Goal: Information Seeking & Learning: Learn about a topic

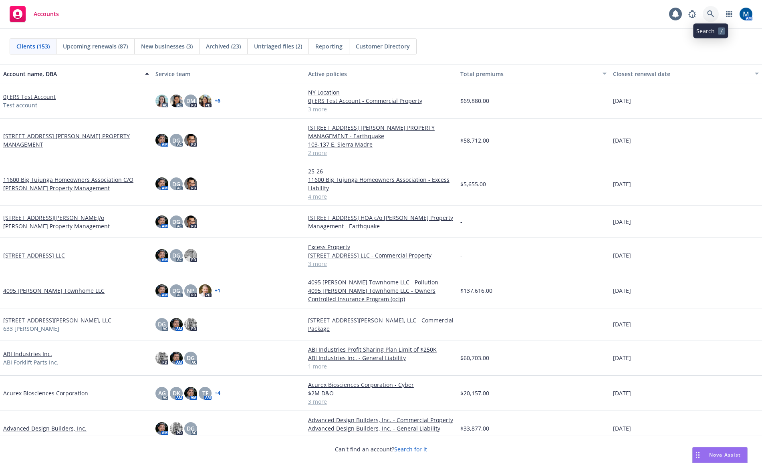
click at [711, 12] on icon at bounding box center [710, 13] width 7 height 7
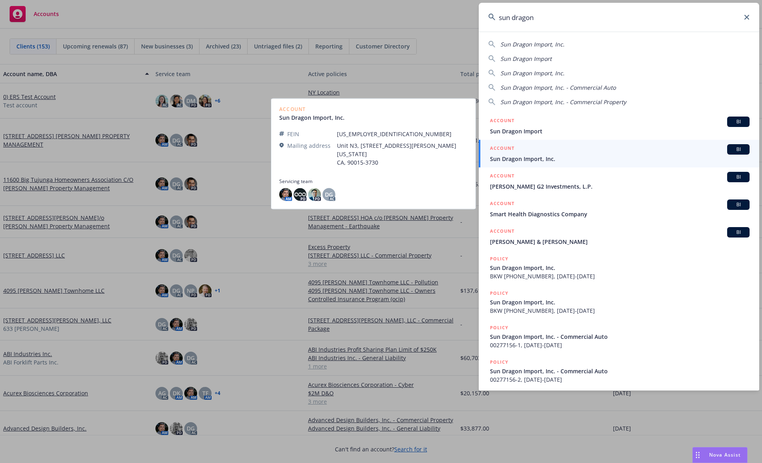
type input "sun dragon"
click at [564, 151] on div "ACCOUNT BI" at bounding box center [620, 149] width 260 height 10
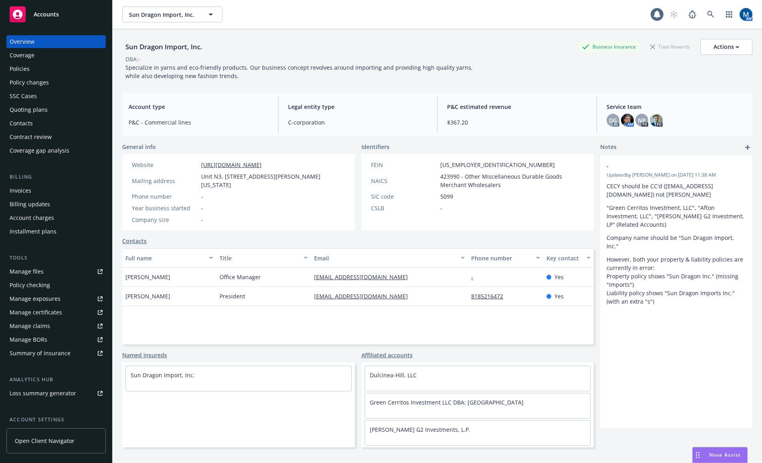
click at [52, 68] on div "Policies" at bounding box center [56, 68] width 93 height 13
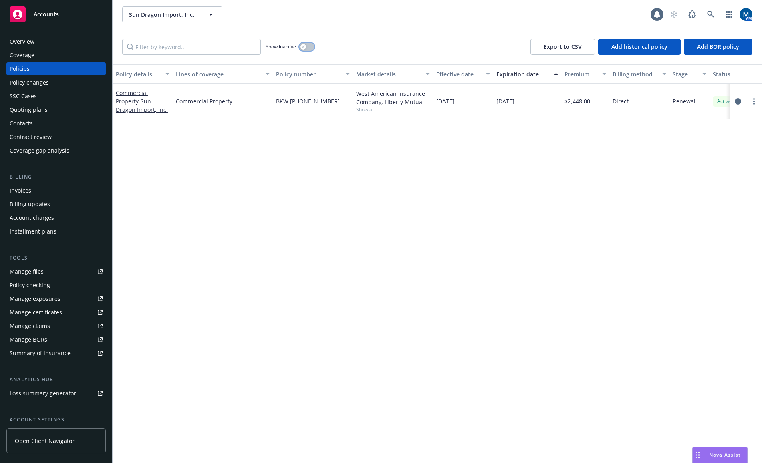
click at [303, 47] on icon "button" at bounding box center [303, 46] width 3 height 3
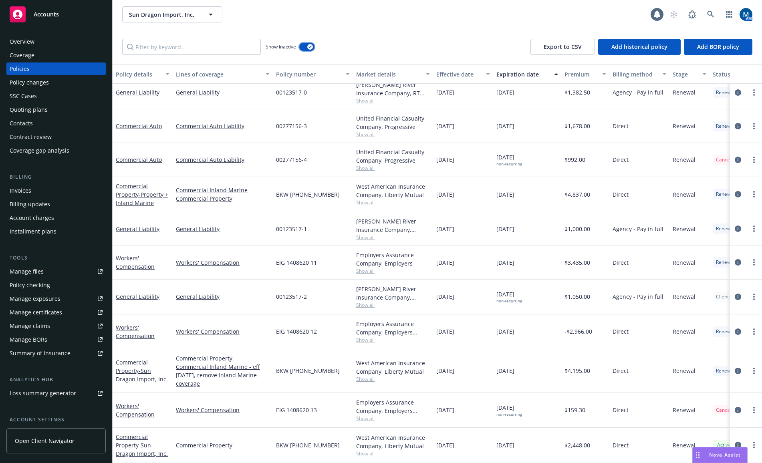
scroll to position [400, 0]
click at [302, 48] on button "button" at bounding box center [306, 47] width 15 height 8
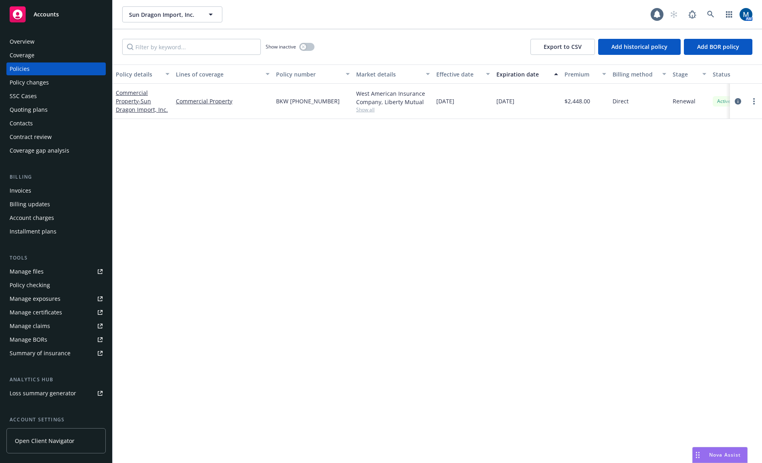
click at [48, 108] on div "Quoting plans" at bounding box center [56, 109] width 93 height 13
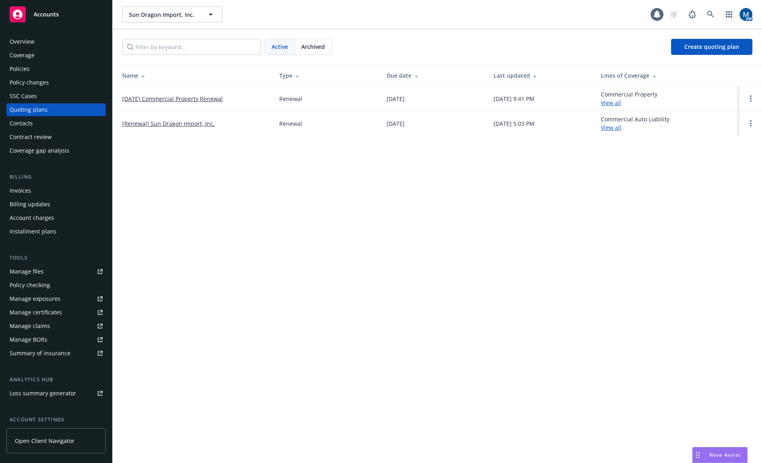
drag, startPoint x: 483, startPoint y: 288, endPoint x: 640, endPoint y: 290, distance: 157.0
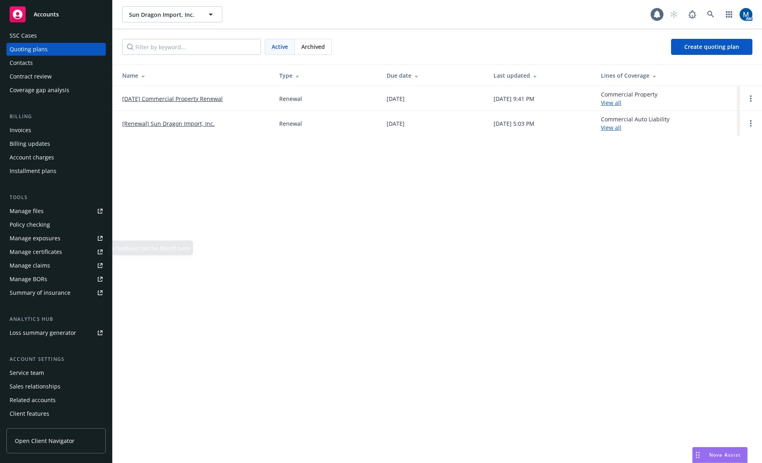
scroll to position [73, 0]
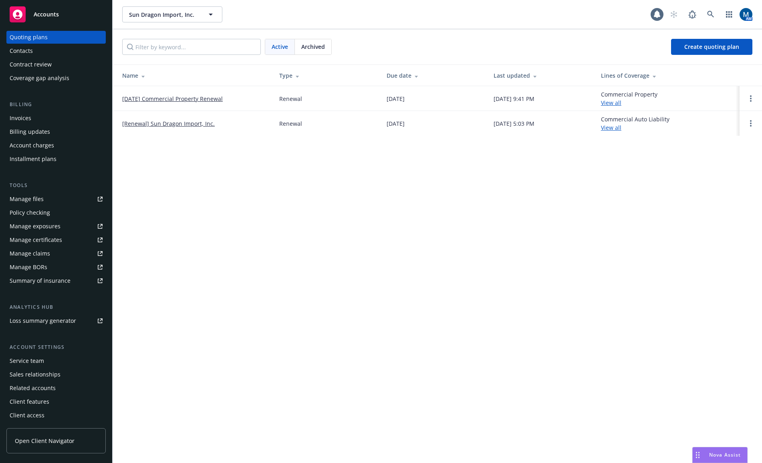
click at [43, 357] on div "Service team" at bounding box center [27, 361] width 34 height 13
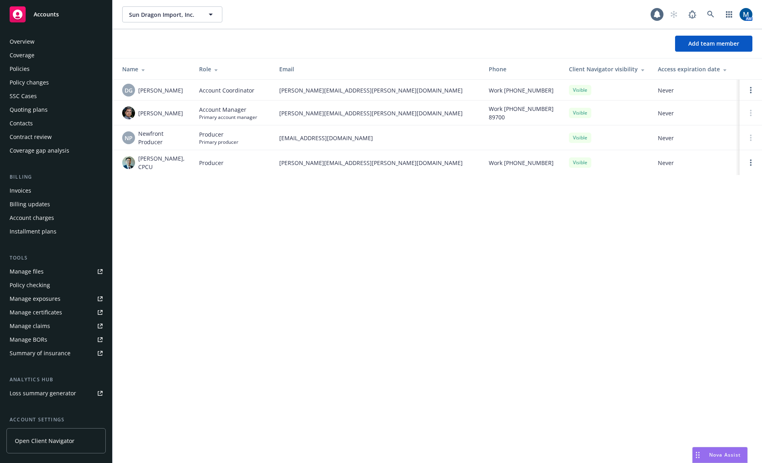
click at [34, 73] on div "Policies" at bounding box center [56, 68] width 93 height 13
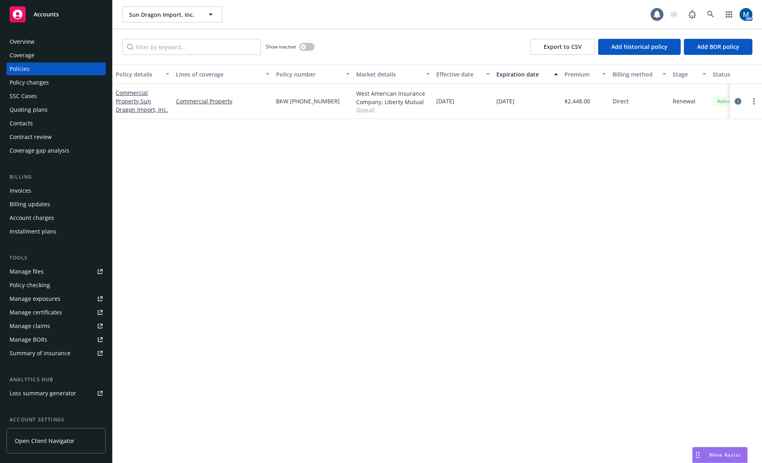
click at [735, 102] on icon "circleInformation" at bounding box center [738, 101] width 6 height 6
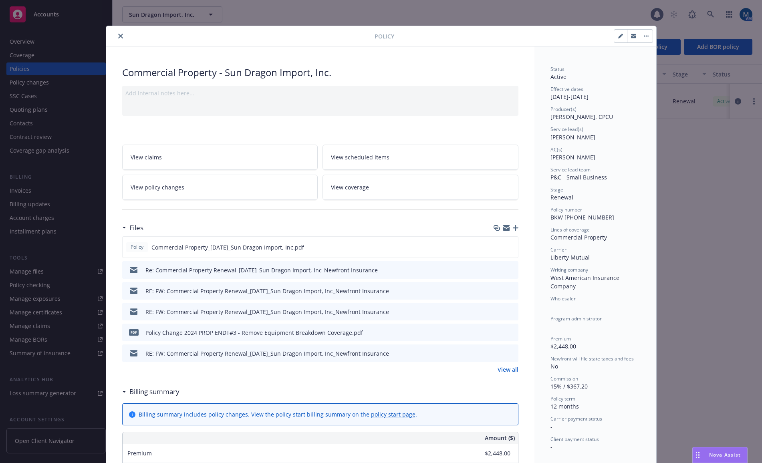
click at [118, 35] on icon "close" at bounding box center [120, 36] width 5 height 5
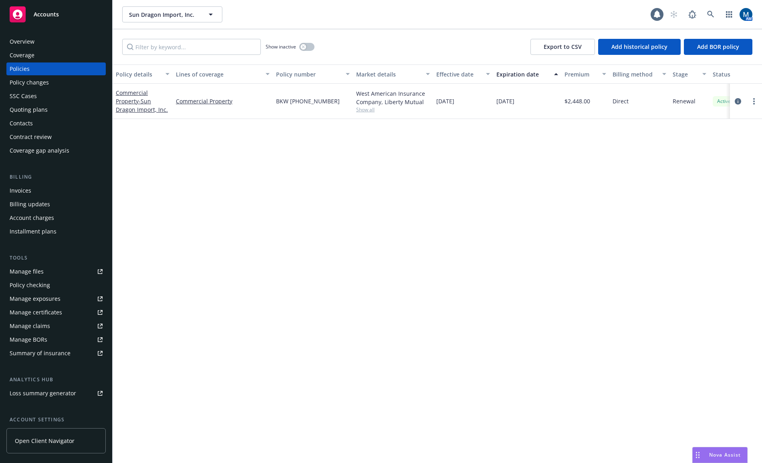
click at [56, 113] on div "Quoting plans" at bounding box center [56, 109] width 93 height 13
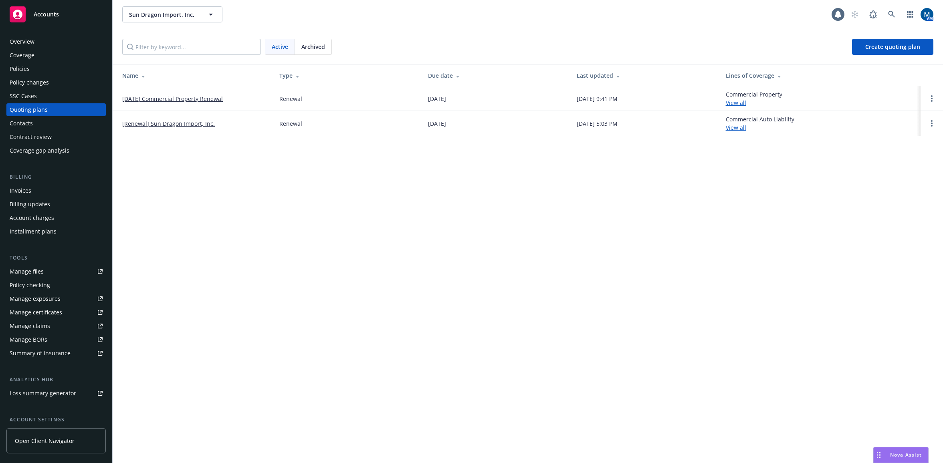
click at [46, 69] on div "Policies" at bounding box center [56, 68] width 93 height 13
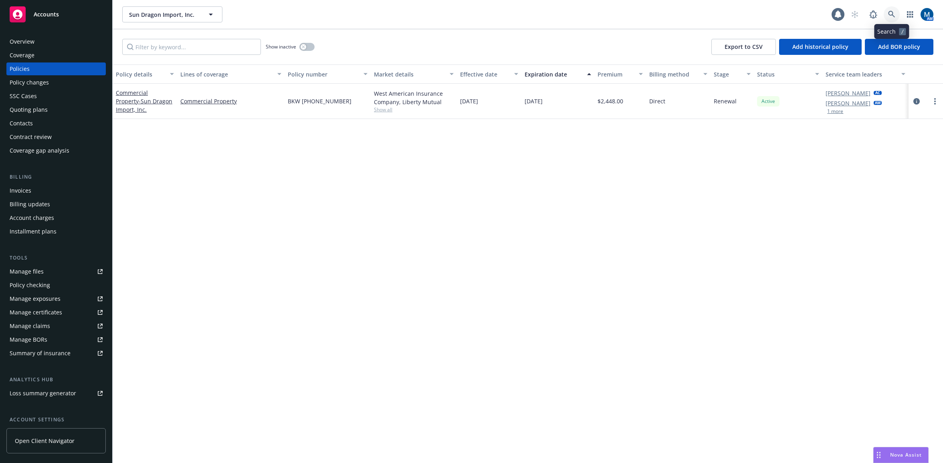
click at [762, 14] on link at bounding box center [891, 14] width 16 height 16
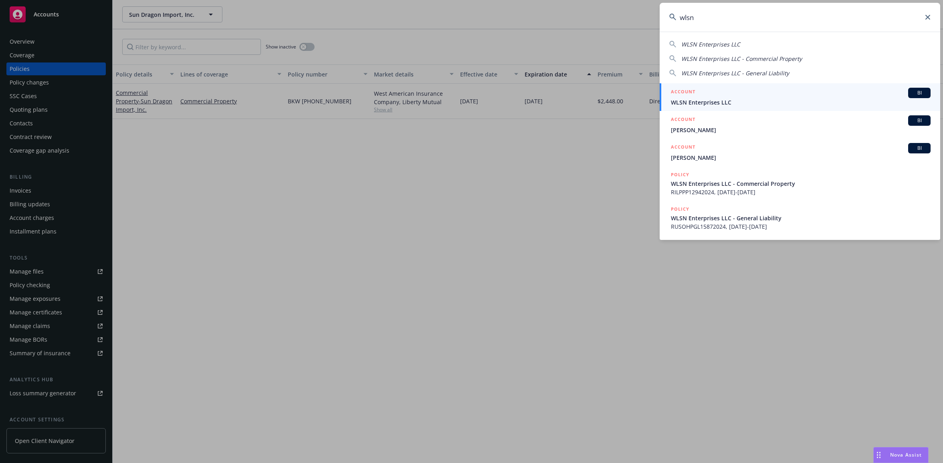
type input "wlsn"
click at [707, 100] on span "WLSN Enterprises LLC" at bounding box center [801, 102] width 260 height 8
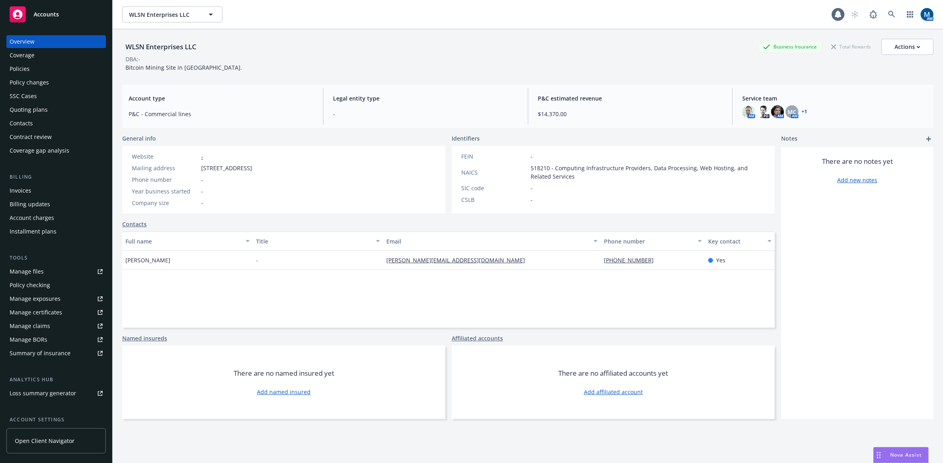
click at [44, 108] on div "Quoting plans" at bounding box center [29, 109] width 38 height 13
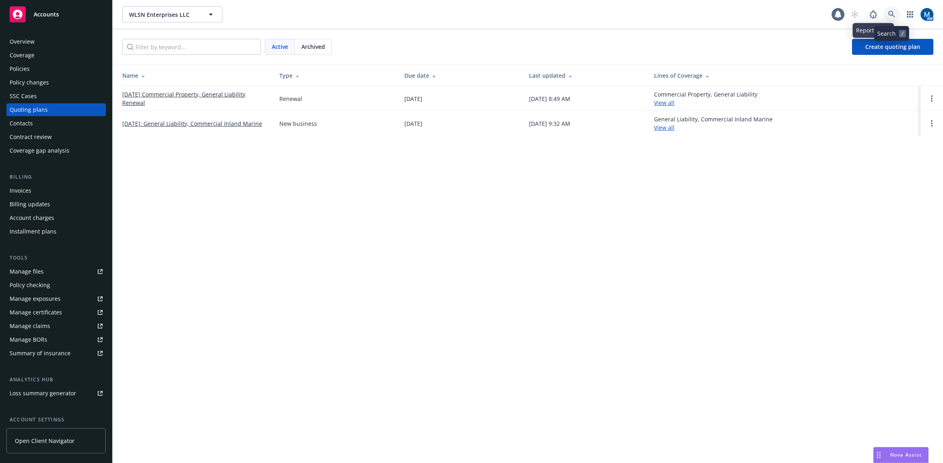
click at [762, 15] on link at bounding box center [891, 14] width 16 height 16
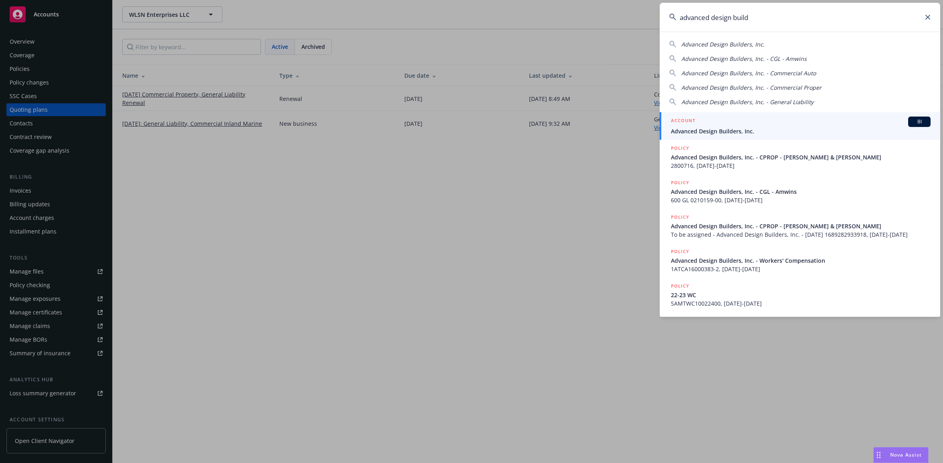
type input "advanced design build"
click at [719, 122] on div "ACCOUNT BI" at bounding box center [801, 122] width 260 height 10
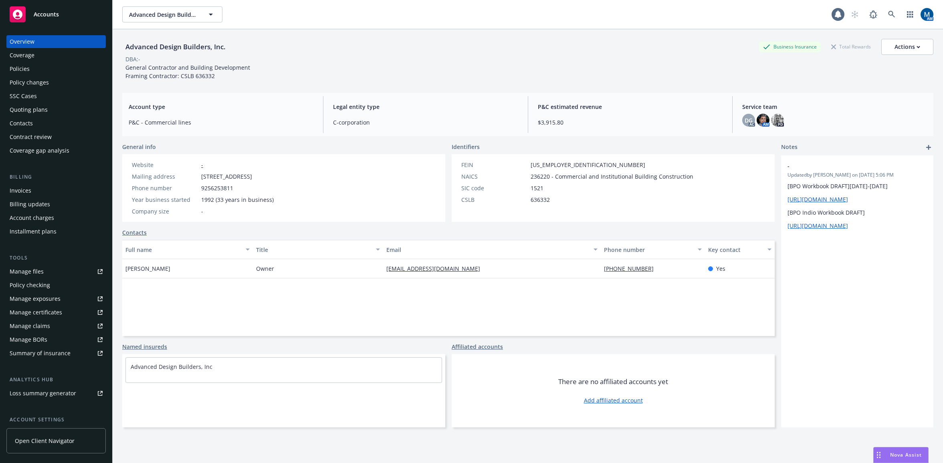
click at [55, 69] on div "Policies" at bounding box center [56, 68] width 93 height 13
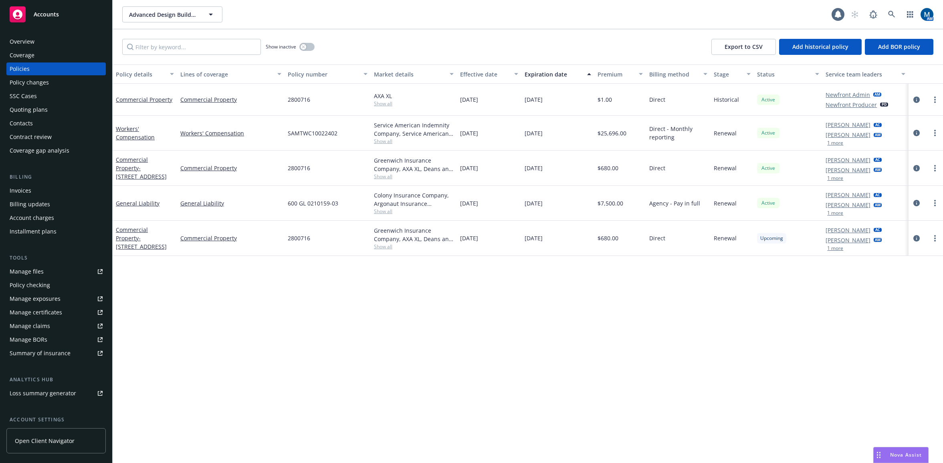
click at [324, 36] on div "Show inactive Export to CSV Add historical policy Add BOR policy" at bounding box center [528, 46] width 830 height 35
click at [307, 46] on button "button" at bounding box center [306, 47] width 15 height 8
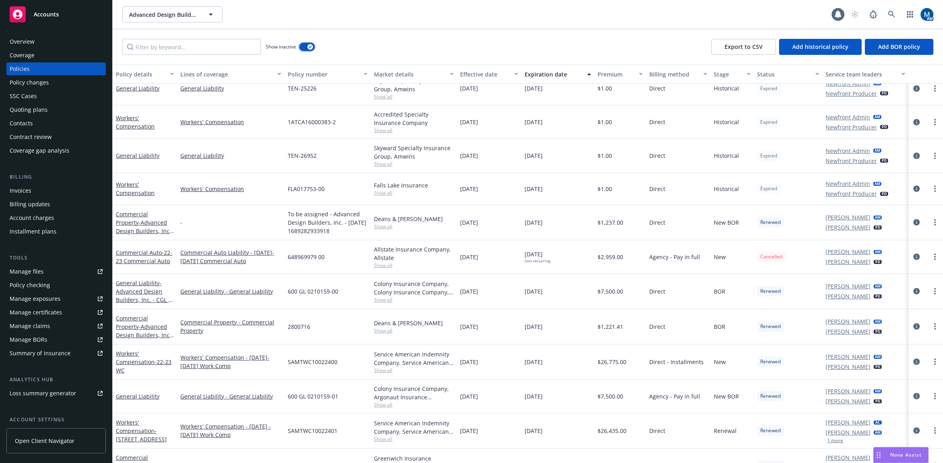
scroll to position [80, 0]
click at [762, 187] on icon "circleInformation" at bounding box center [916, 186] width 6 height 6
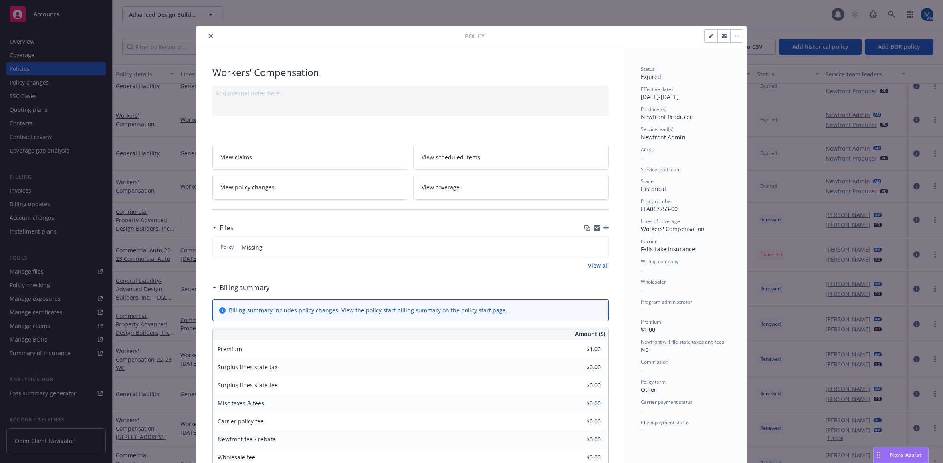
click at [206, 33] on button "close" at bounding box center [211, 36] width 10 height 10
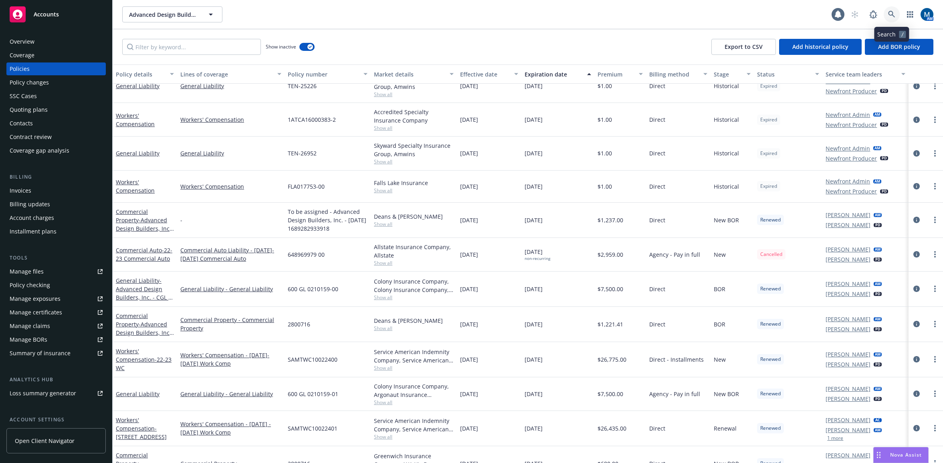
click at [762, 17] on icon at bounding box center [891, 14] width 7 height 7
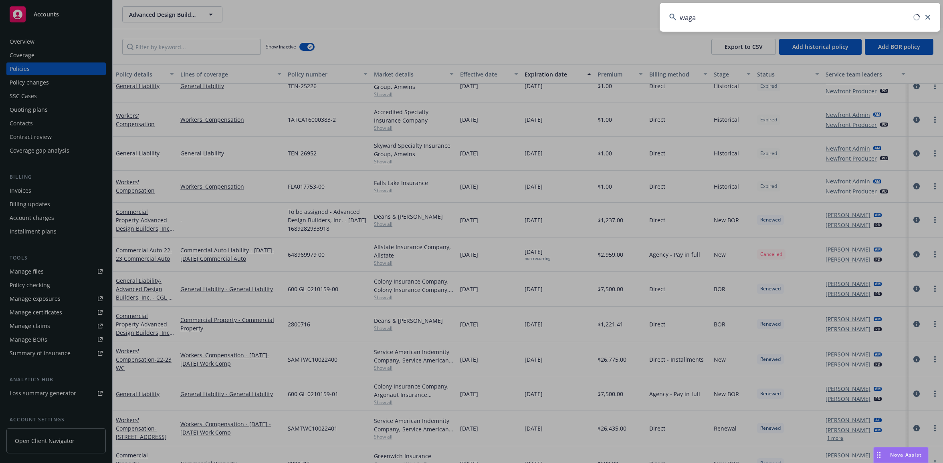
type input "wagan"
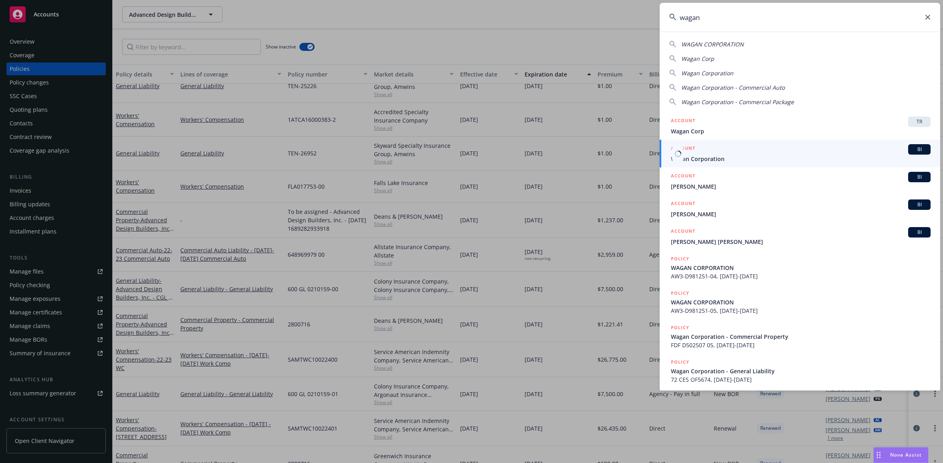
click at [712, 159] on span "Wagan Corporation" at bounding box center [801, 159] width 260 height 8
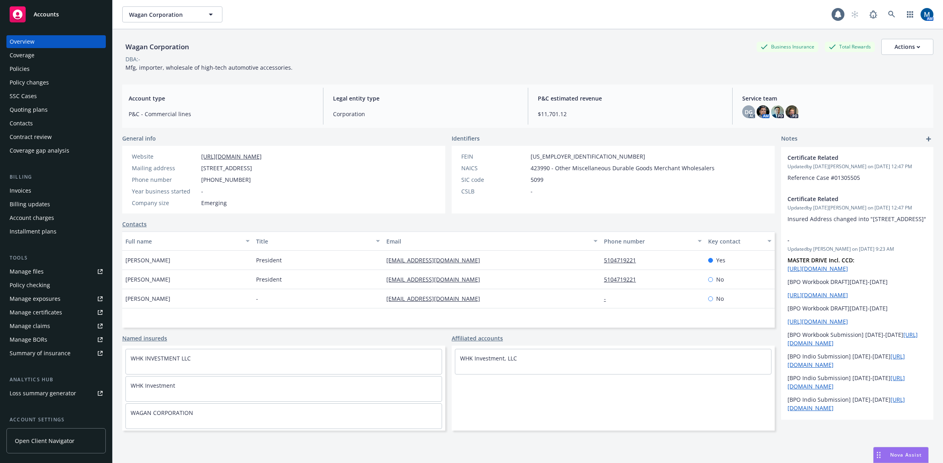
click at [42, 68] on div "Policies" at bounding box center [56, 68] width 93 height 13
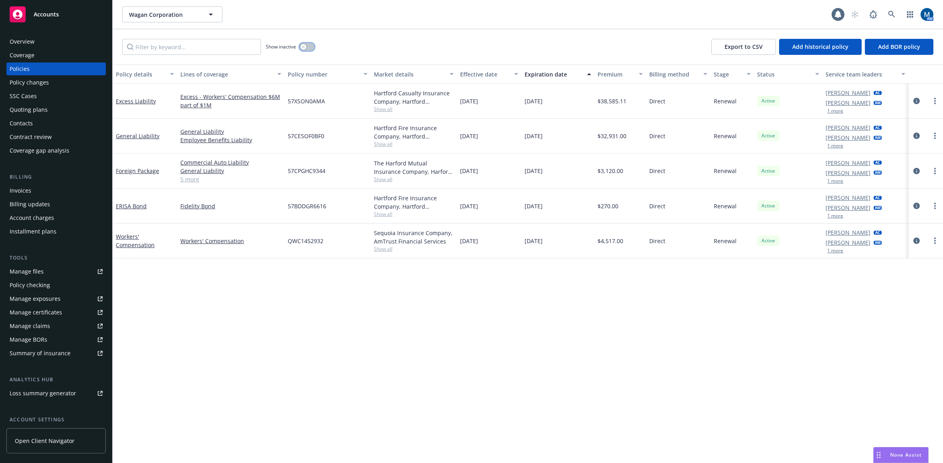
click at [311, 46] on button "button" at bounding box center [306, 47] width 15 height 8
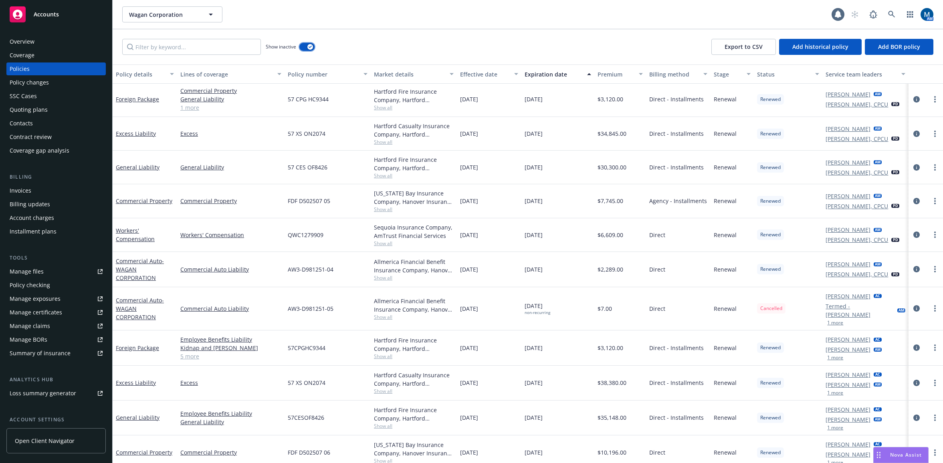
scroll to position [1002, 0]
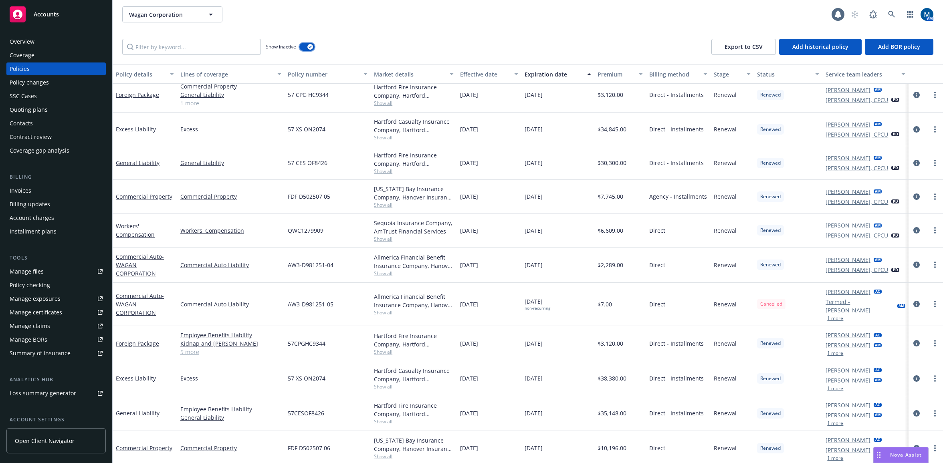
click at [310, 47] on icon "button" at bounding box center [309, 47] width 3 height 2
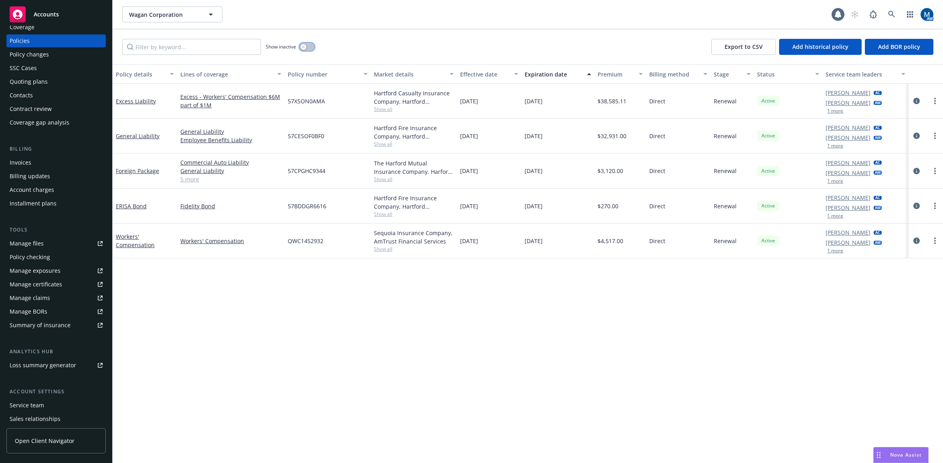
scroll to position [40, 0]
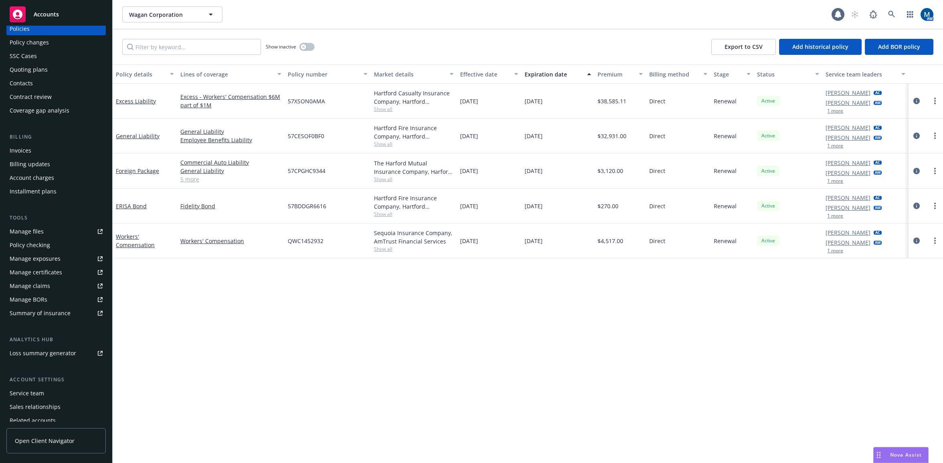
click at [38, 391] on div "Service team" at bounding box center [27, 393] width 34 height 13
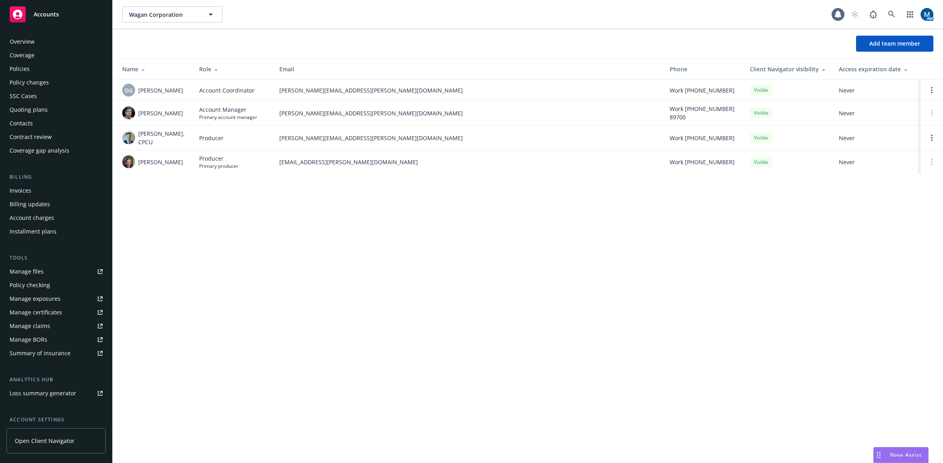
click at [33, 272] on div "Manage files" at bounding box center [27, 271] width 34 height 13
click at [34, 69] on div "Policies" at bounding box center [56, 68] width 93 height 13
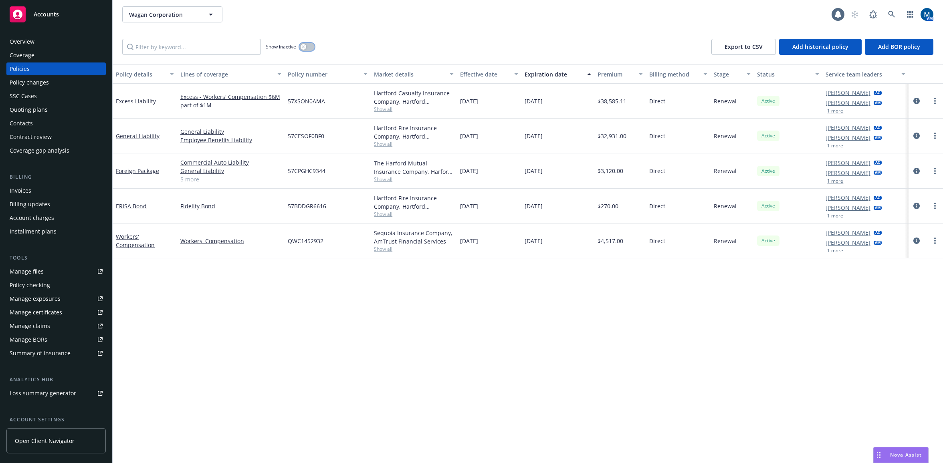
click at [303, 46] on icon "button" at bounding box center [303, 46] width 3 height 3
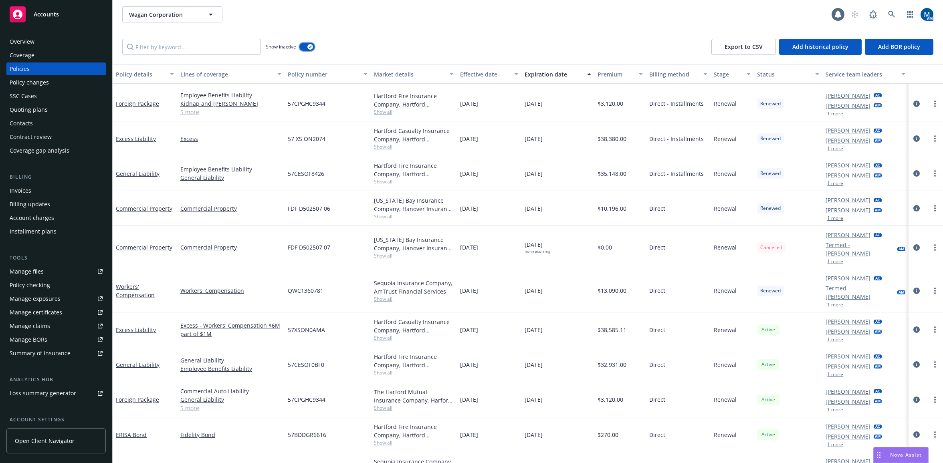
scroll to position [1199, 0]
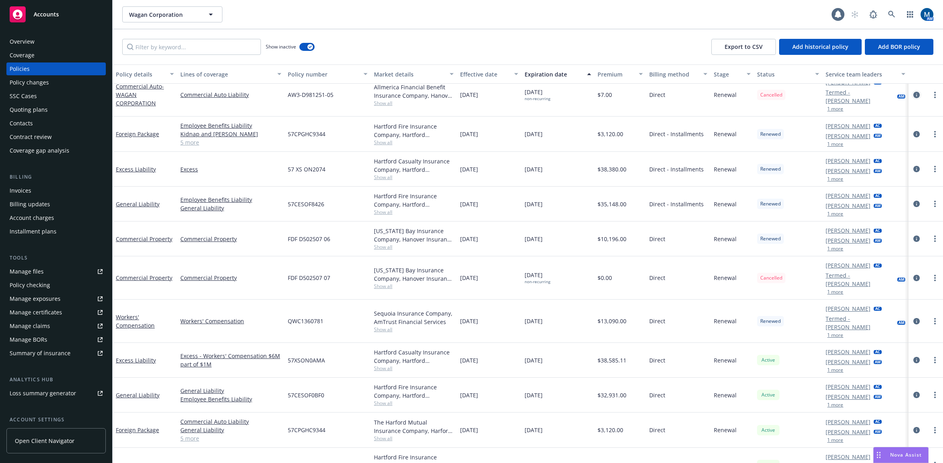
click at [762, 95] on icon "circleInformation" at bounding box center [916, 95] width 6 height 6
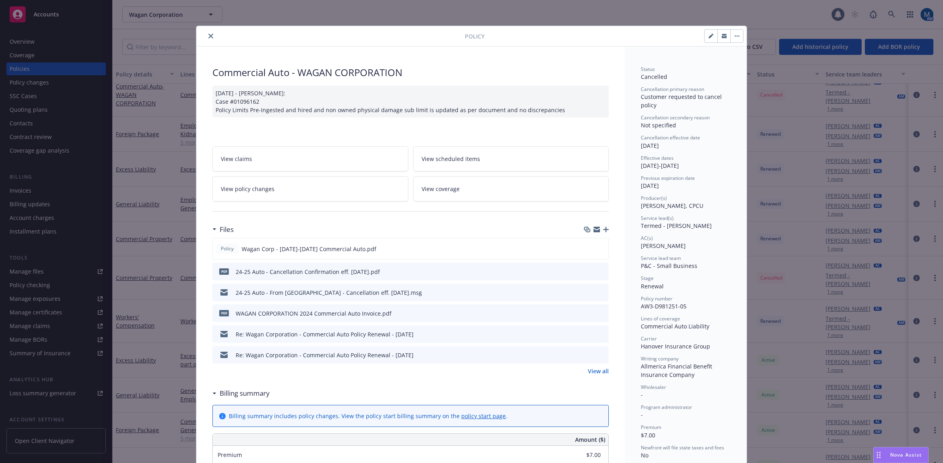
click at [601, 333] on icon "preview file" at bounding box center [600, 334] width 7 height 6
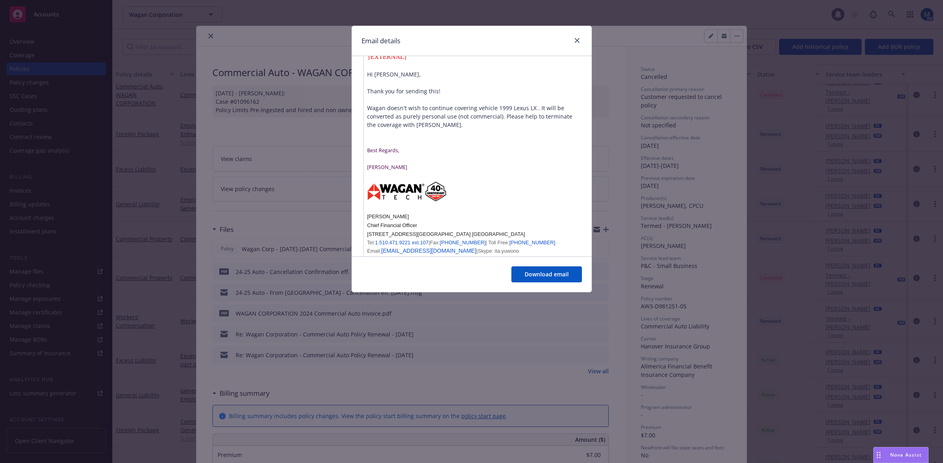
scroll to position [601, 0]
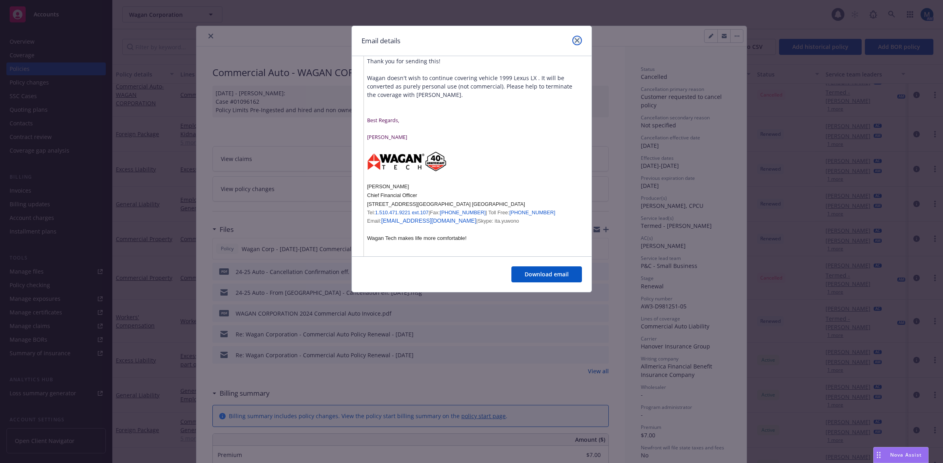
click at [577, 42] on icon "close" at bounding box center [576, 40] width 5 height 5
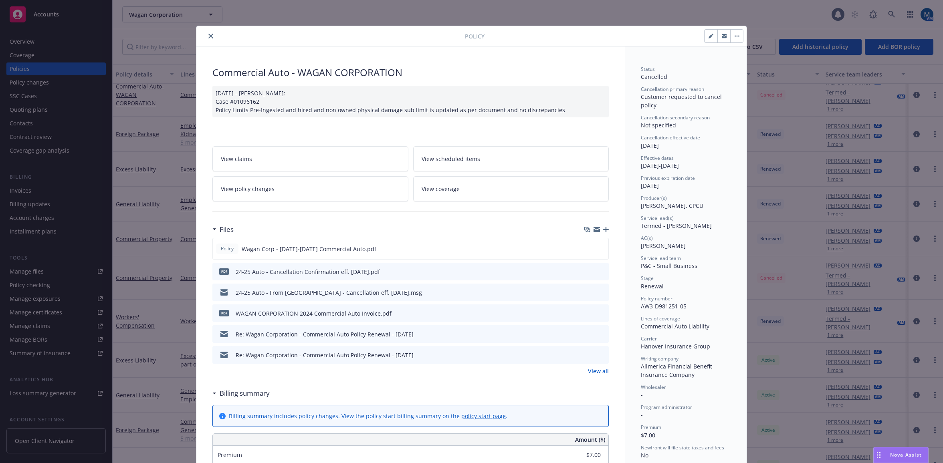
click at [209, 36] on icon "close" at bounding box center [210, 36] width 5 height 5
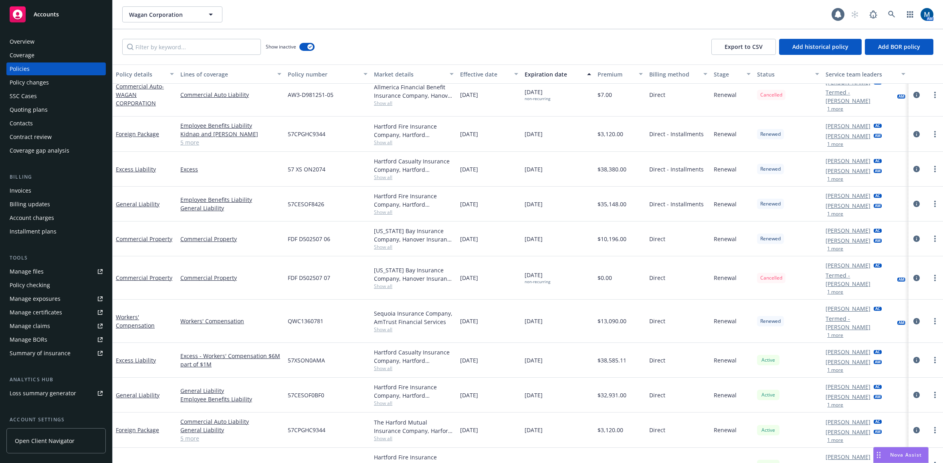
click at [29, 122] on div "Contacts" at bounding box center [21, 123] width 23 height 13
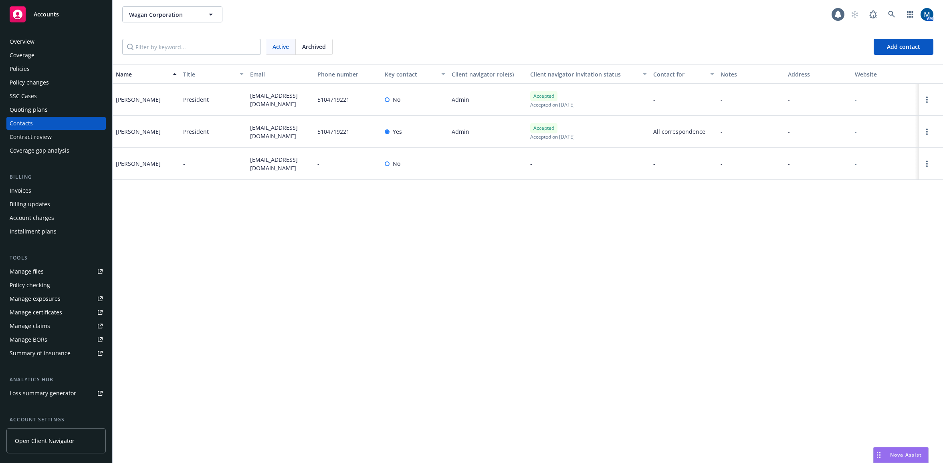
click at [38, 68] on div "Policies" at bounding box center [56, 68] width 93 height 13
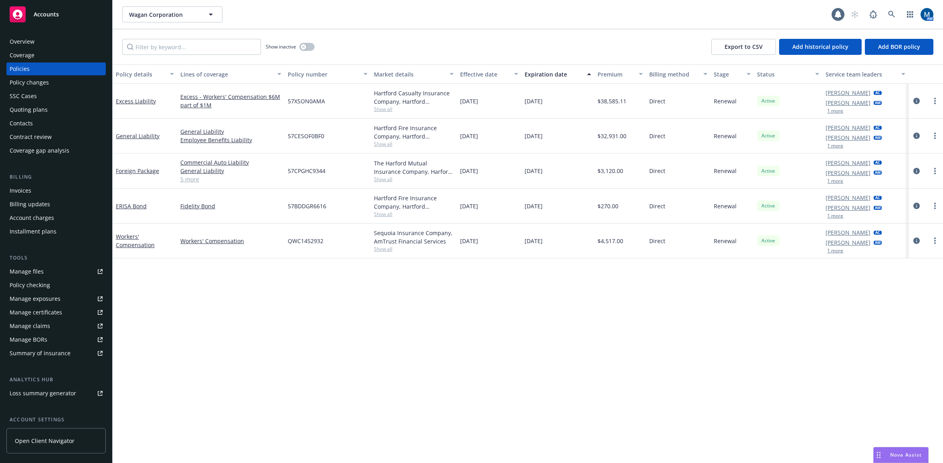
click at [61, 15] on div "Accounts" at bounding box center [56, 14] width 93 height 16
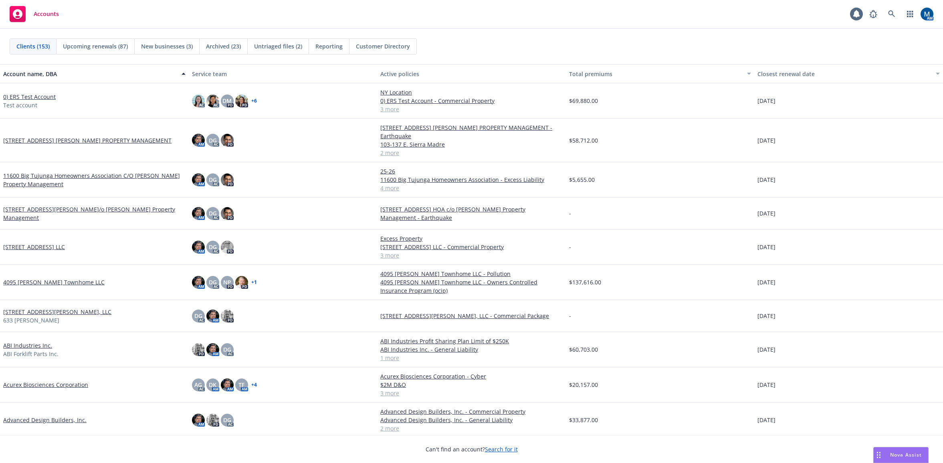
click at [332, 45] on span "Reporting" at bounding box center [328, 46] width 27 height 8
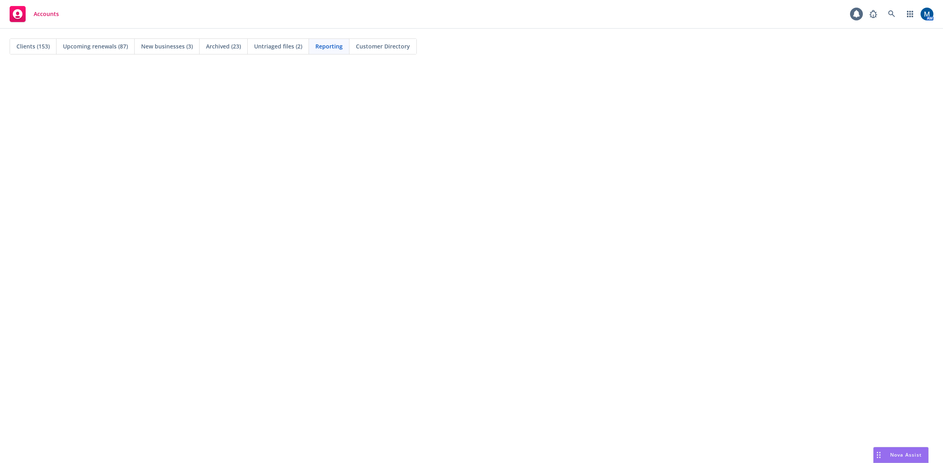
click at [762, 13] on div "AM" at bounding box center [899, 14] width 68 height 16
click at [762, 13] on icon at bounding box center [891, 13] width 7 height 7
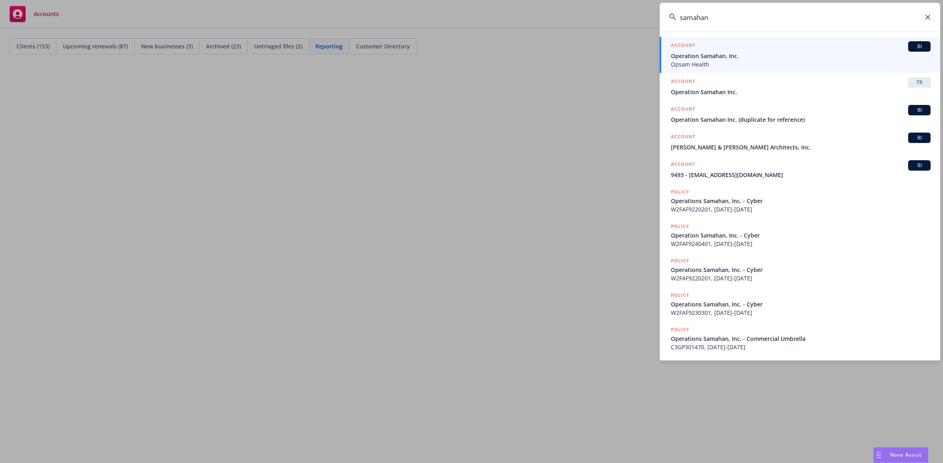
type input "samahan"
click at [754, 54] on span "Operation Samahan, Inc." at bounding box center [801, 56] width 260 height 8
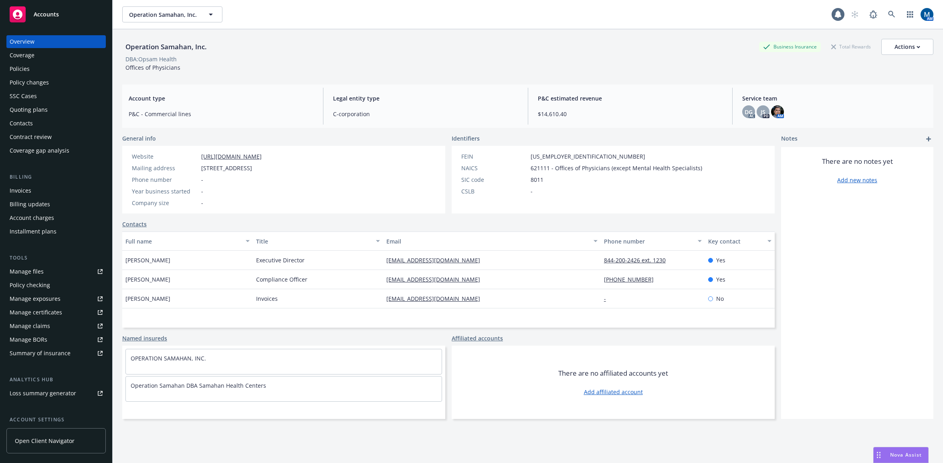
click at [32, 71] on div "Policies" at bounding box center [56, 68] width 93 height 13
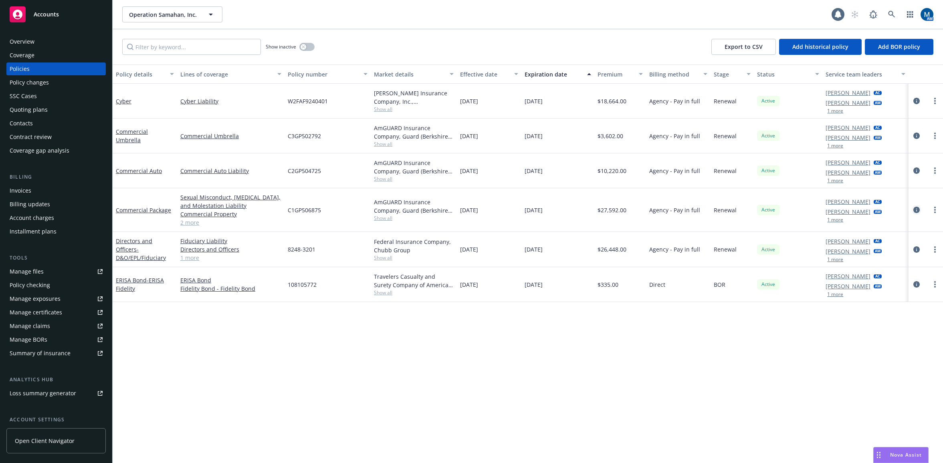
click at [762, 212] on icon "circleInformation" at bounding box center [916, 210] width 6 height 6
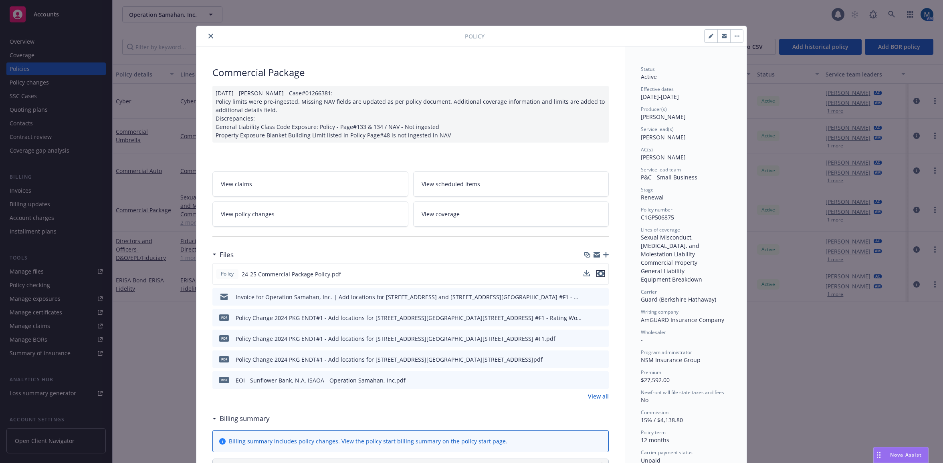
click at [599, 274] on icon "preview file" at bounding box center [600, 274] width 7 height 6
click at [208, 36] on icon "close" at bounding box center [210, 36] width 5 height 5
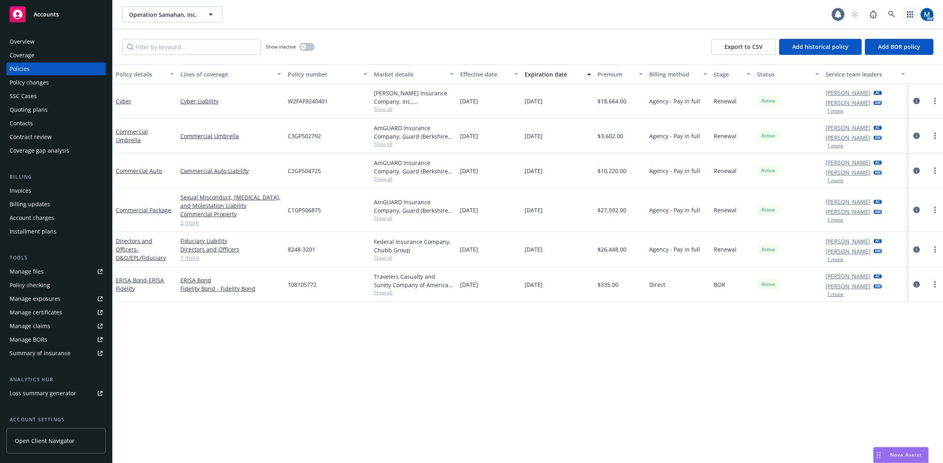
click at [762, 14] on icon "button" at bounding box center [910, 14] width 6 height 6
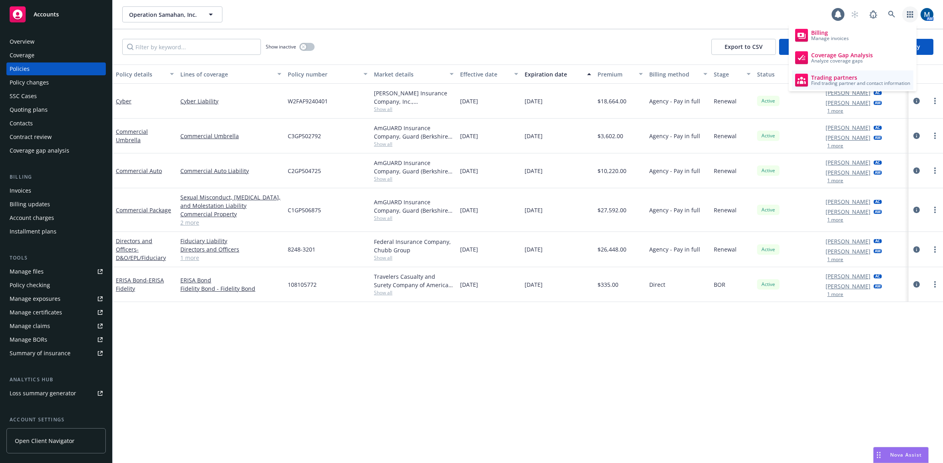
click at [762, 77] on span "Trading partners" at bounding box center [860, 78] width 99 height 6
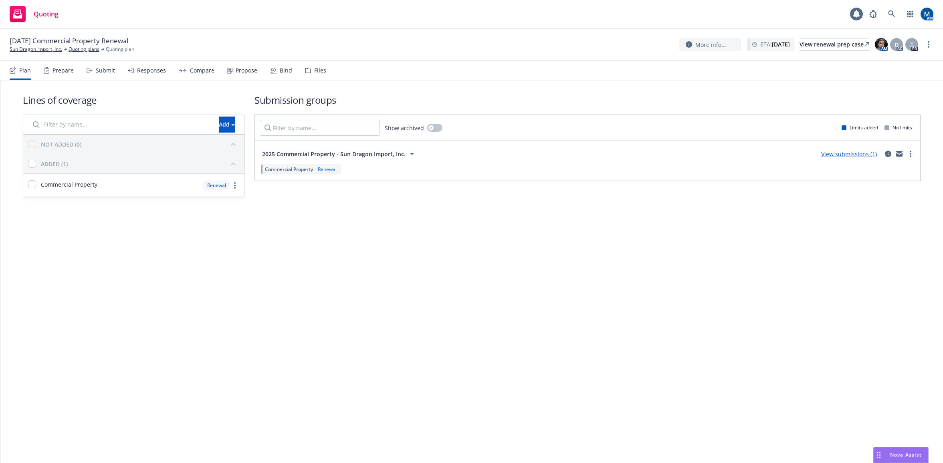
click at [232, 73] on div "Propose" at bounding box center [242, 70] width 30 height 19
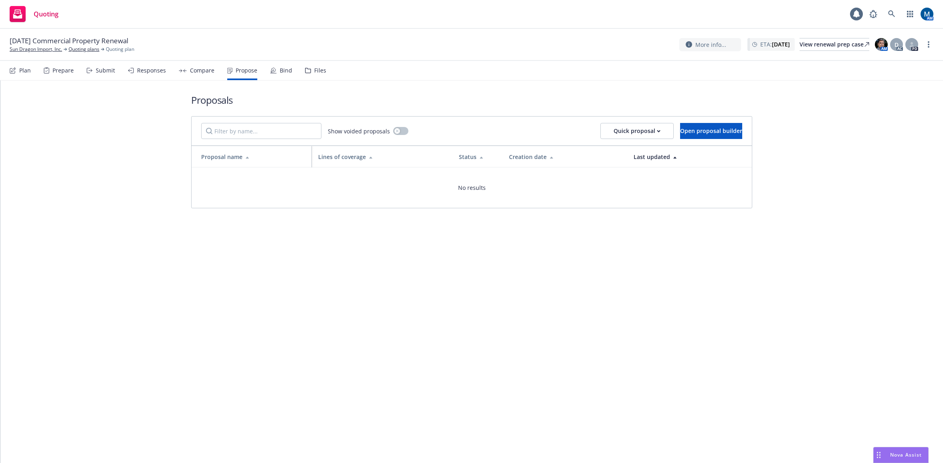
click at [101, 75] on div "Submit" at bounding box center [101, 70] width 28 height 19
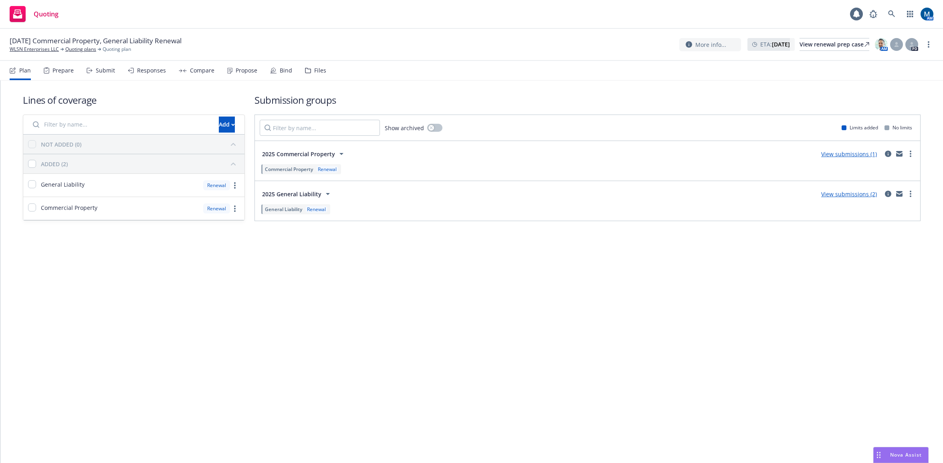
click at [229, 69] on icon at bounding box center [229, 71] width 5 height 6
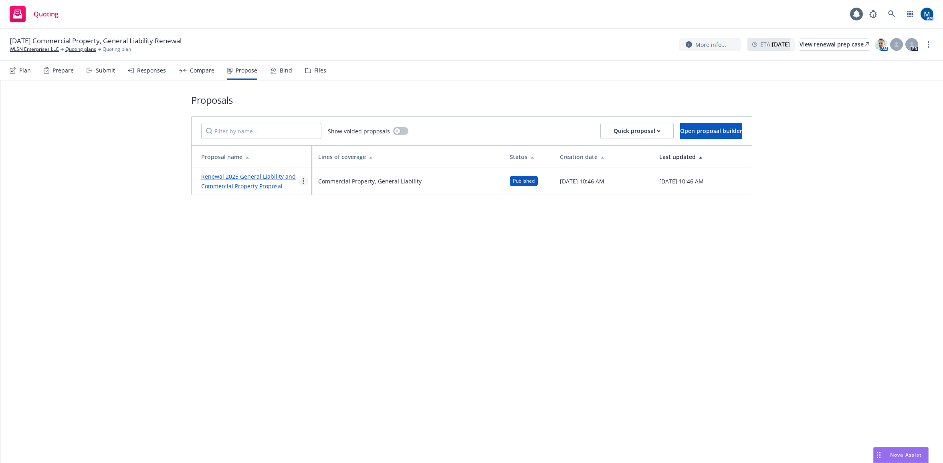
click at [306, 183] on link "more" at bounding box center [303, 181] width 10 height 10
click at [355, 285] on link "Copy logging email" at bounding box center [334, 281] width 71 height 16
click at [302, 181] on icon "more" at bounding box center [303, 181] width 2 height 6
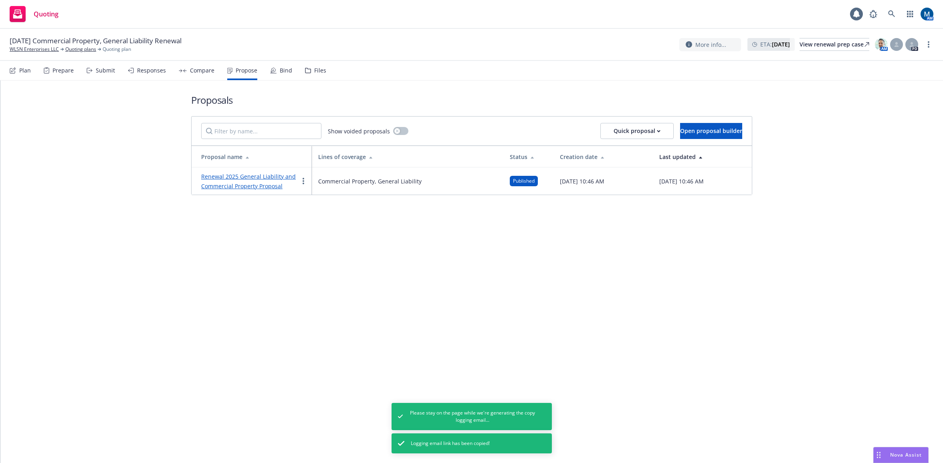
drag, startPoint x: 315, startPoint y: 278, endPoint x: 346, endPoint y: 284, distance: 31.0
click at [315, 278] on span "Copy logging email" at bounding box center [334, 281] width 70 height 8
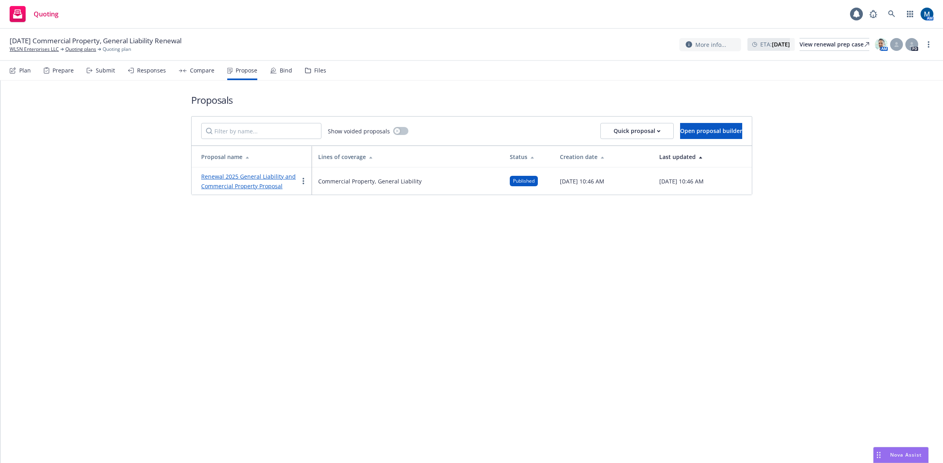
click at [274, 256] on div "Proposals Show voided proposals Quick proposal Open proposal builder Proposal n…" at bounding box center [471, 272] width 942 height 383
click at [895, 9] on link at bounding box center [891, 14] width 16 height 16
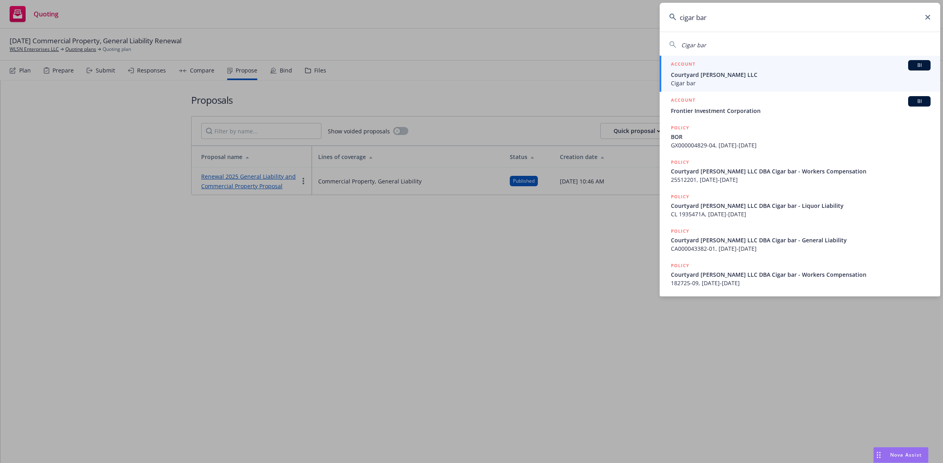
type input "cigar bar"
click at [726, 79] on span "Cigar bar" at bounding box center [801, 83] width 260 height 8
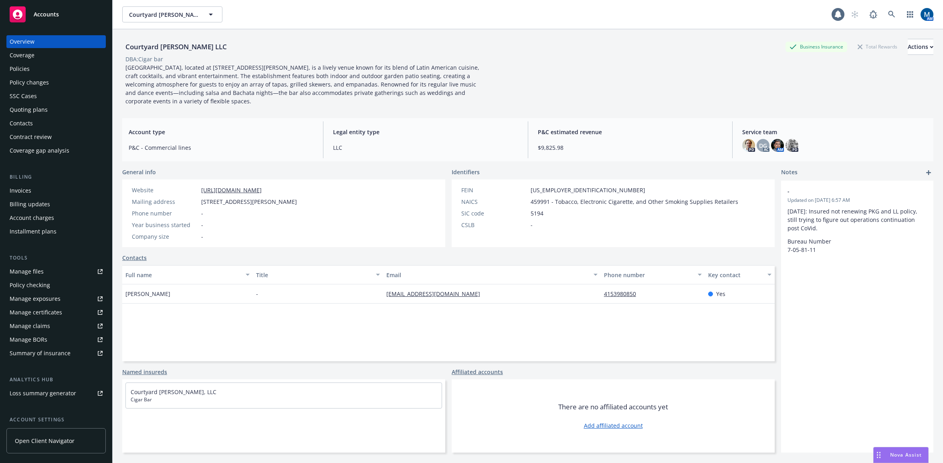
click at [46, 107] on div "Quoting plans" at bounding box center [56, 109] width 93 height 13
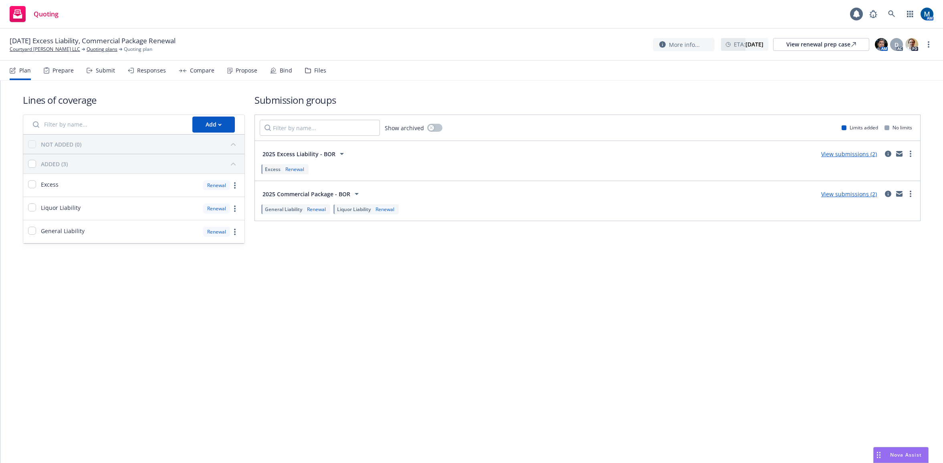
click at [97, 71] on div "Submit" at bounding box center [105, 70] width 19 height 6
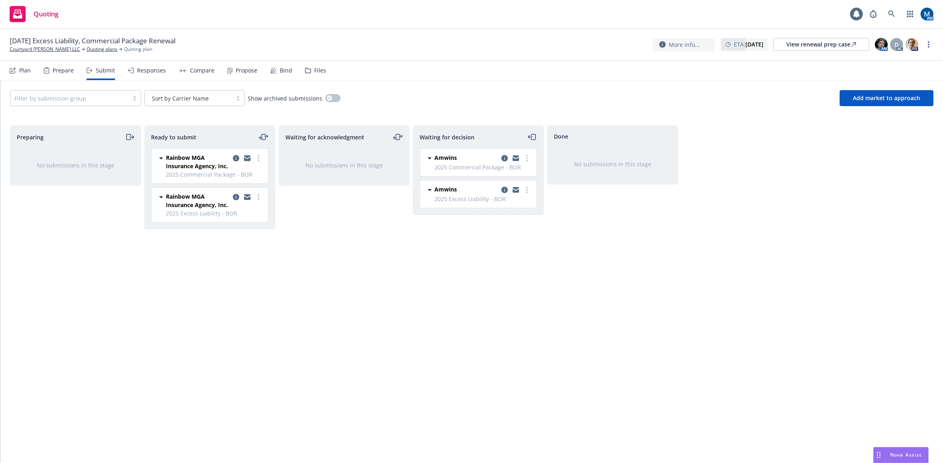
click at [247, 159] on icon "copy logging email" at bounding box center [247, 158] width 6 height 6
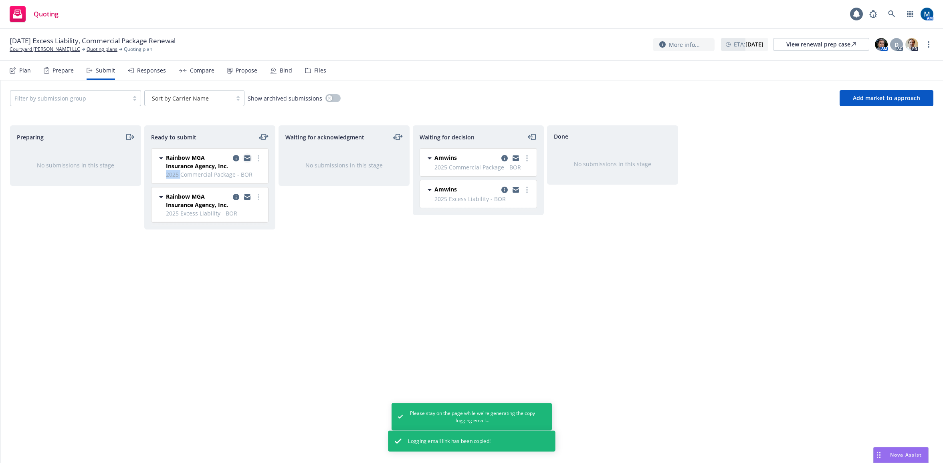
click at [247, 159] on icon "copy logging email" at bounding box center [247, 158] width 6 height 6
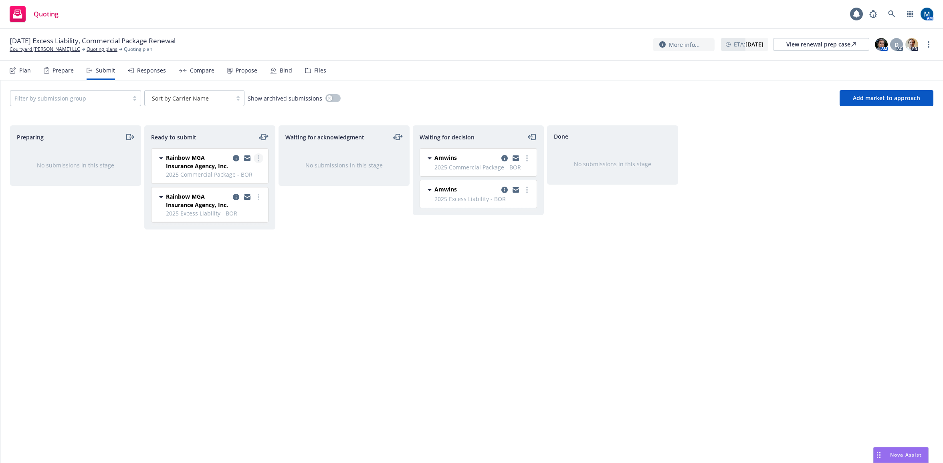
click at [257, 158] on link "more" at bounding box center [259, 158] width 10 height 10
click at [237, 176] on span "Submit to underwriter" at bounding box center [222, 175] width 79 height 8
click at [260, 158] on link "more" at bounding box center [259, 158] width 10 height 10
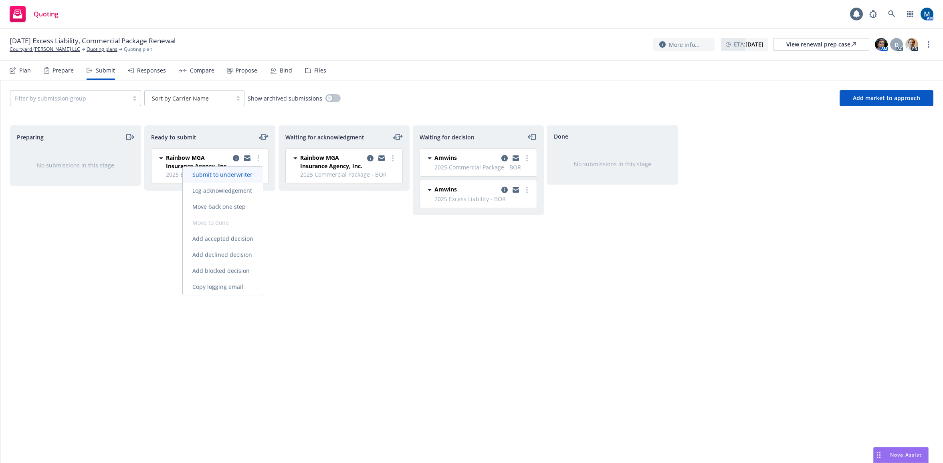
click at [252, 173] on span "Submit to underwriter" at bounding box center [222, 175] width 79 height 8
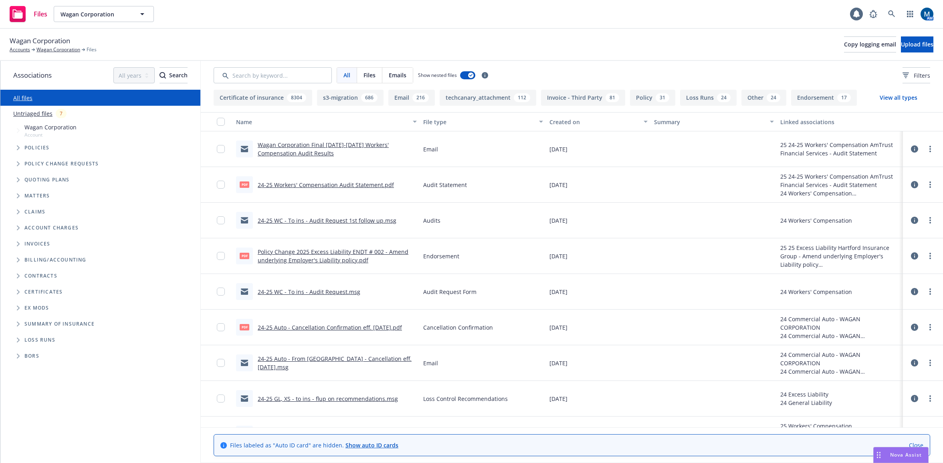
click at [328, 222] on link "24-25 WC - To ins - Audit Request 1st follow up.msg" at bounding box center [327, 221] width 139 height 8
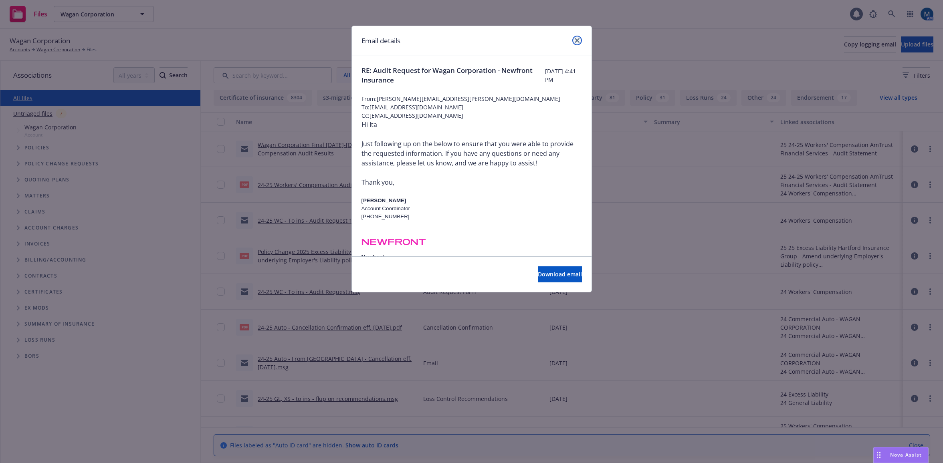
click at [576, 42] on icon "close" at bounding box center [576, 40] width 5 height 5
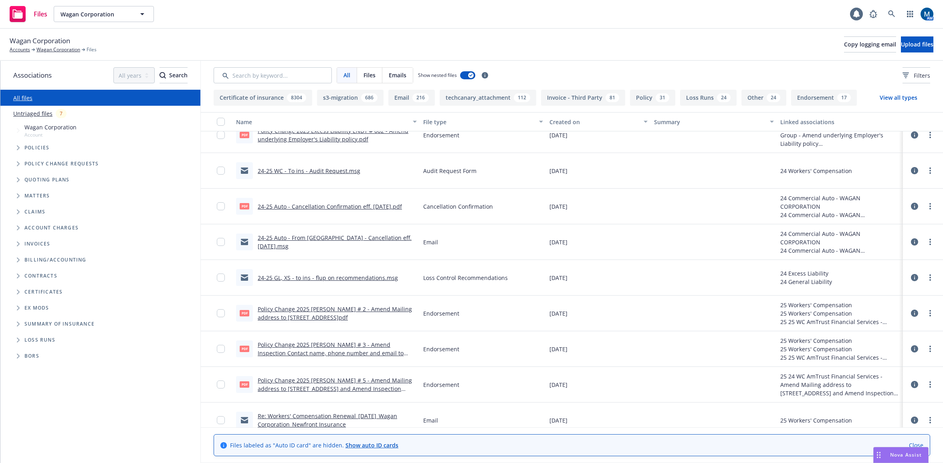
scroll to position [160, 0]
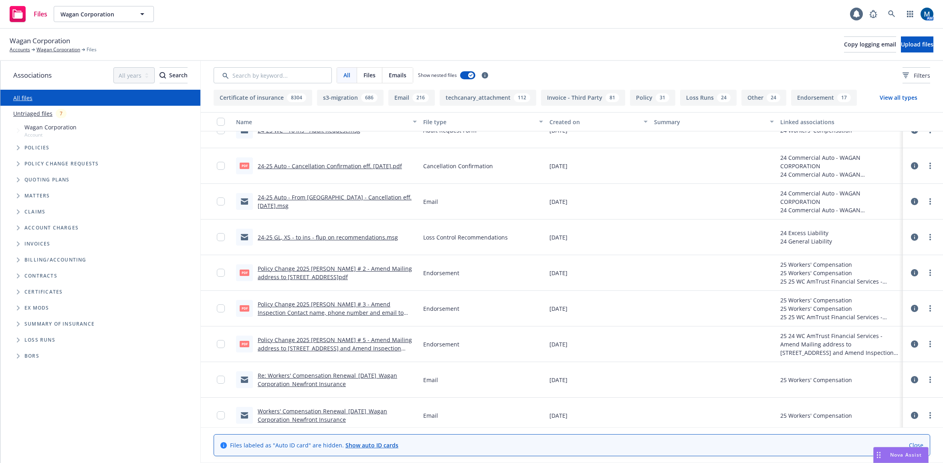
click at [385, 201] on link "24-25 Auto - From Hanover - Cancellation eff. 7/12/24.msg" at bounding box center [335, 201] width 154 height 16
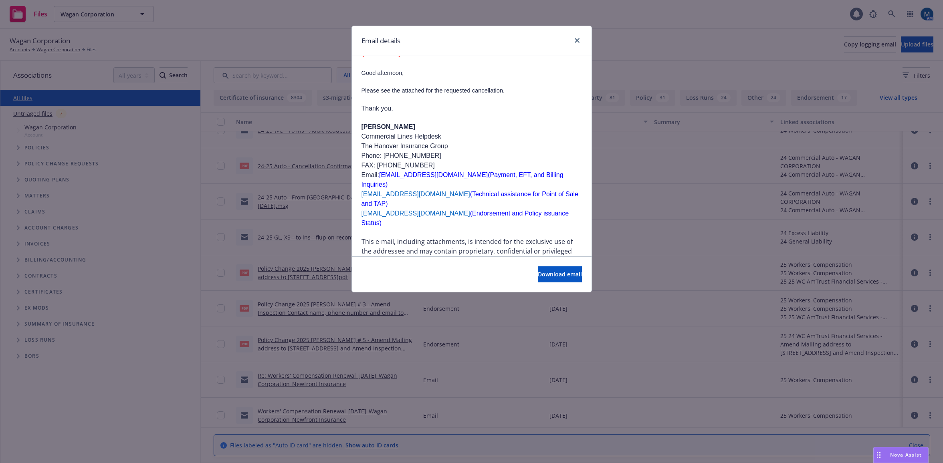
scroll to position [94, 0]
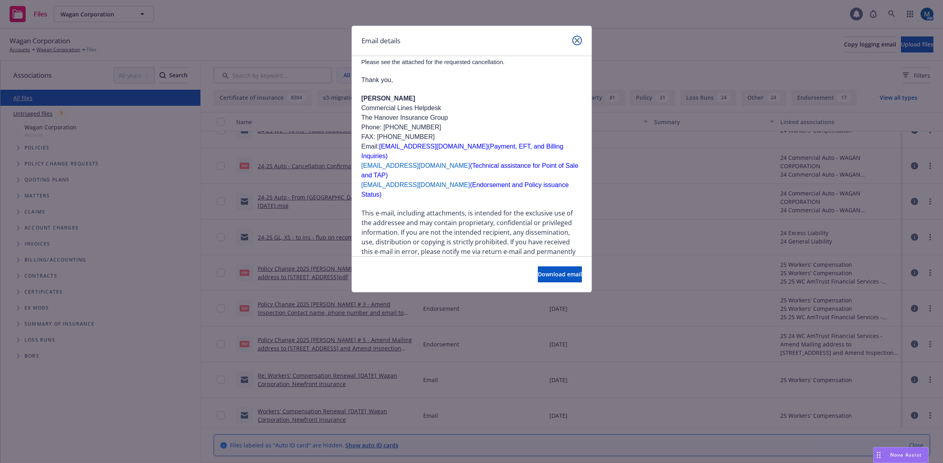
click at [576, 38] on link "close" at bounding box center [577, 41] width 10 height 10
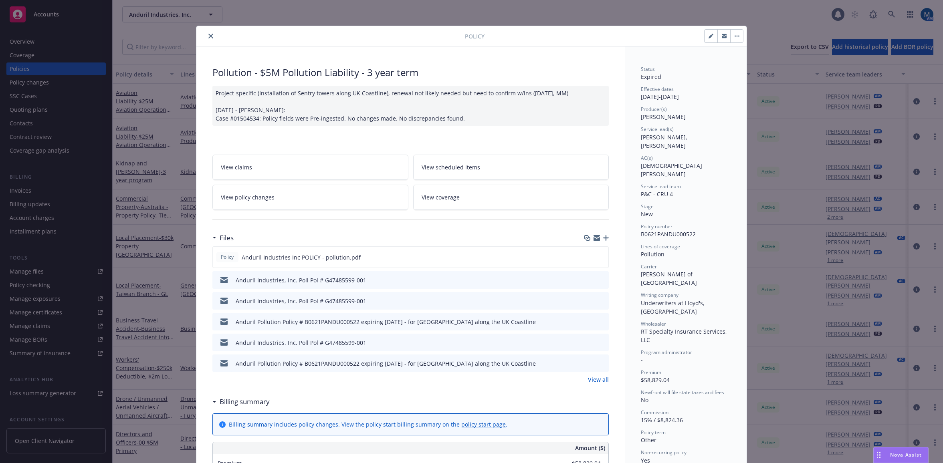
click at [708, 36] on icon "button" at bounding box center [710, 36] width 4 height 4
select select "NEW"
select select "other"
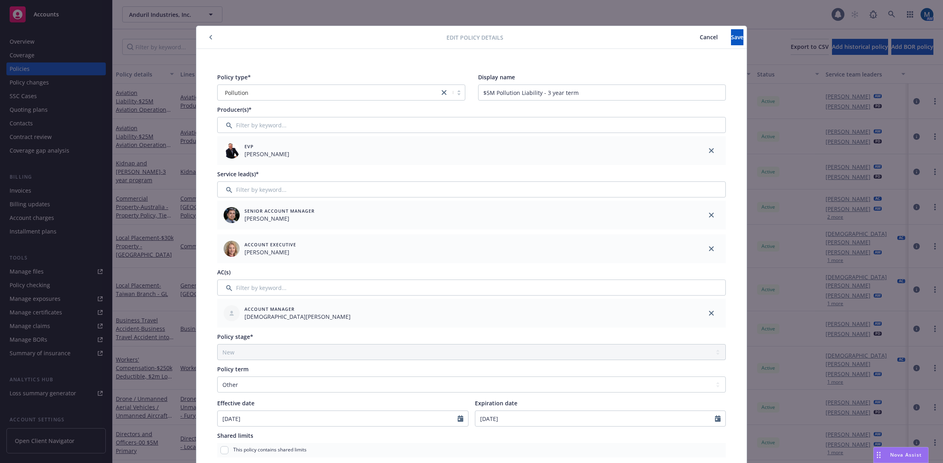
click at [209, 38] on icon "button" at bounding box center [210, 37] width 3 height 5
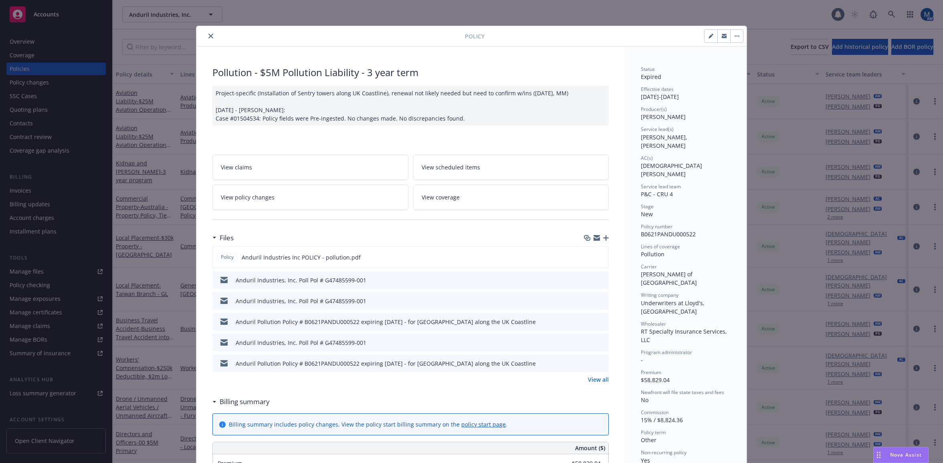
click at [734, 38] on button "button" at bounding box center [736, 36] width 13 height 13
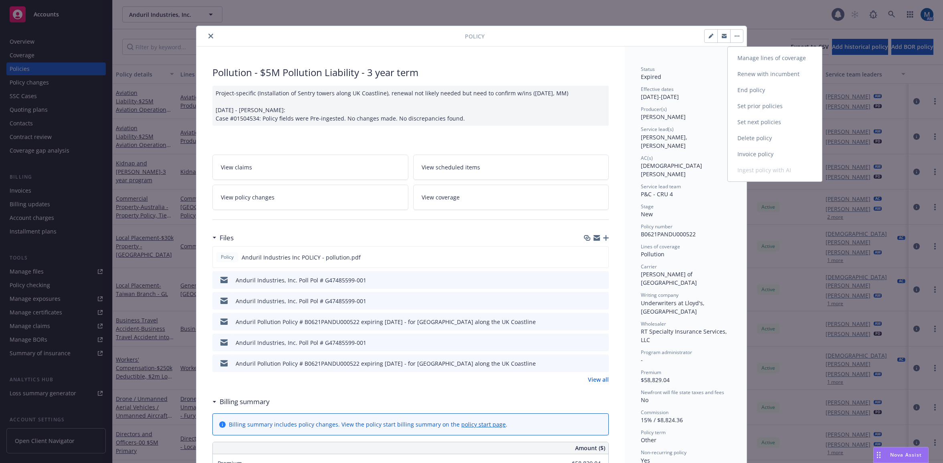
click at [754, 89] on link "End policy" at bounding box center [775, 90] width 94 height 16
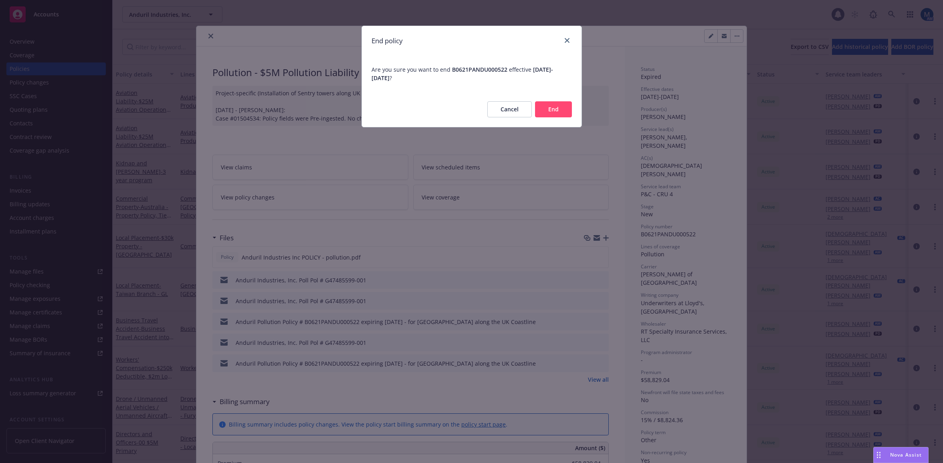
click at [503, 111] on button "Cancel" at bounding box center [509, 109] width 44 height 16
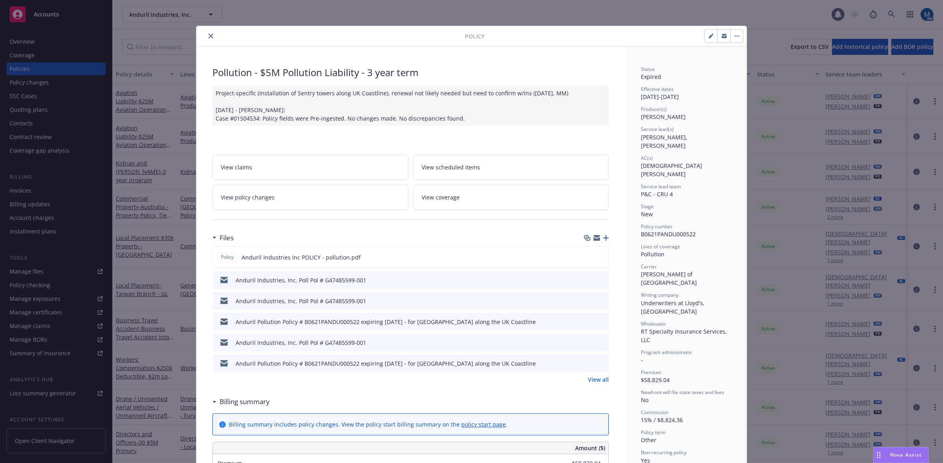
click at [709, 36] on icon "button" at bounding box center [710, 36] width 5 height 5
select select "NEW"
select select "other"
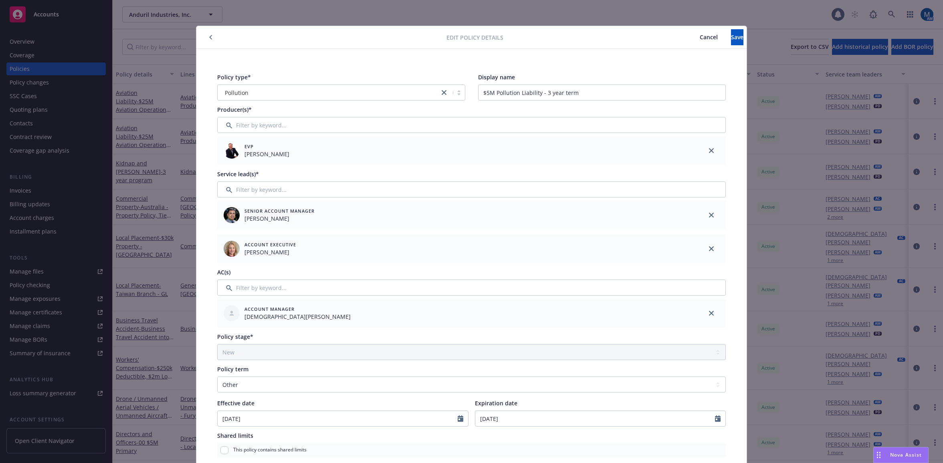
click at [699, 35] on span "Cancel" at bounding box center [708, 37] width 18 height 8
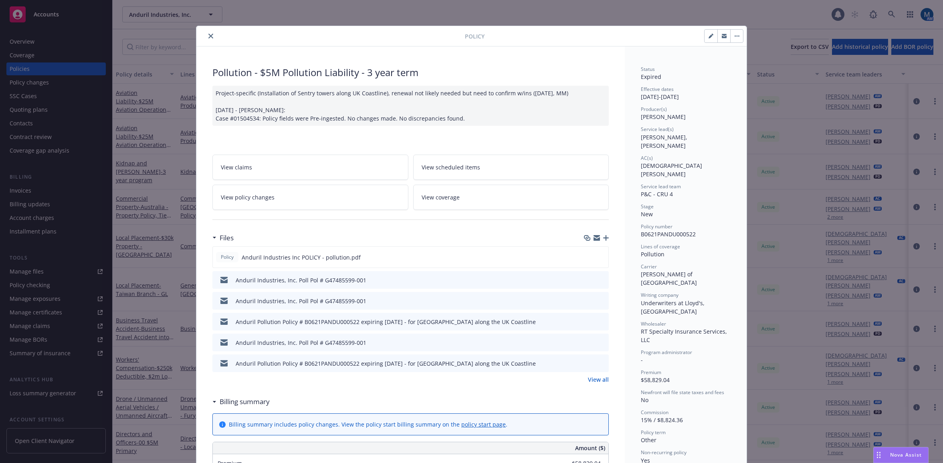
click at [735, 35] on button "button" at bounding box center [736, 36] width 13 height 13
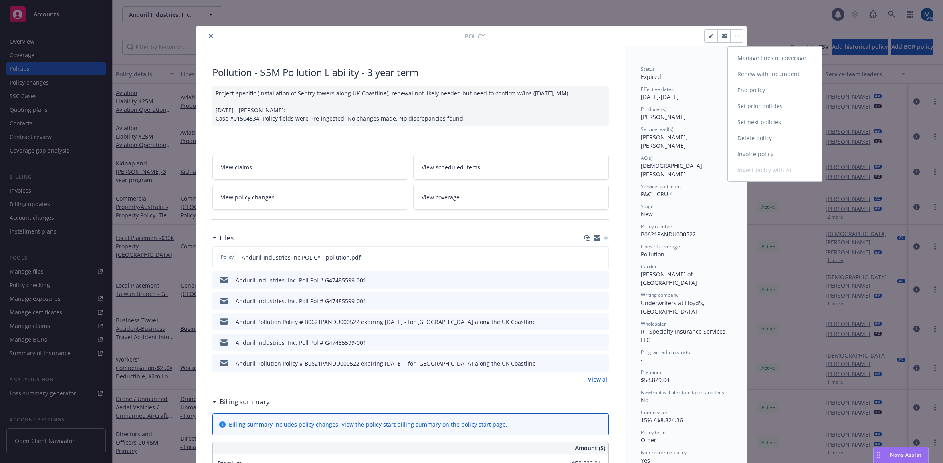
click at [749, 91] on link "End policy" at bounding box center [775, 90] width 94 height 16
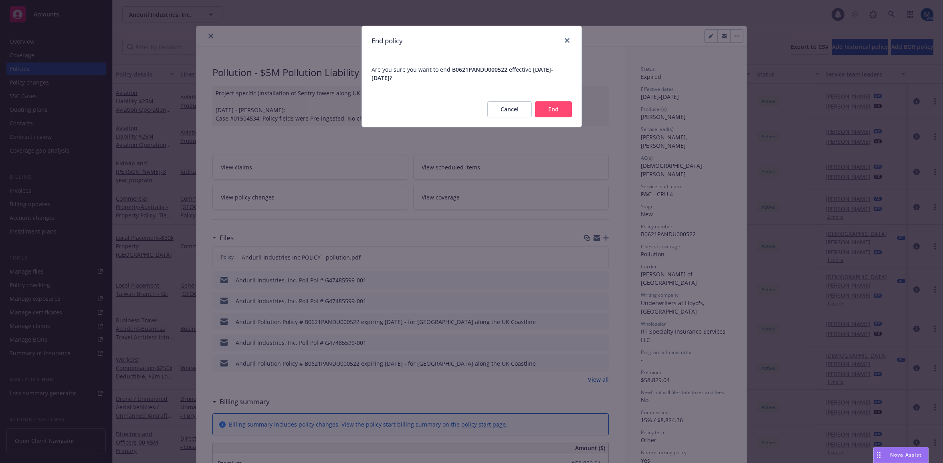
click at [552, 110] on button "End" at bounding box center [553, 109] width 37 height 16
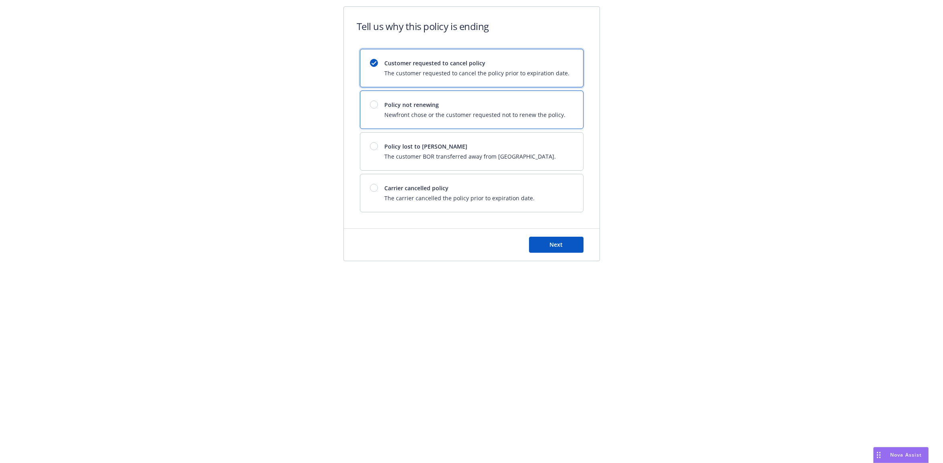
click at [528, 109] on div "Policy not renewing Newfront chose or the customer requested not to renew the p…" at bounding box center [474, 110] width 181 height 18
click at [553, 248] on span "Next" at bounding box center [555, 245] width 13 height 8
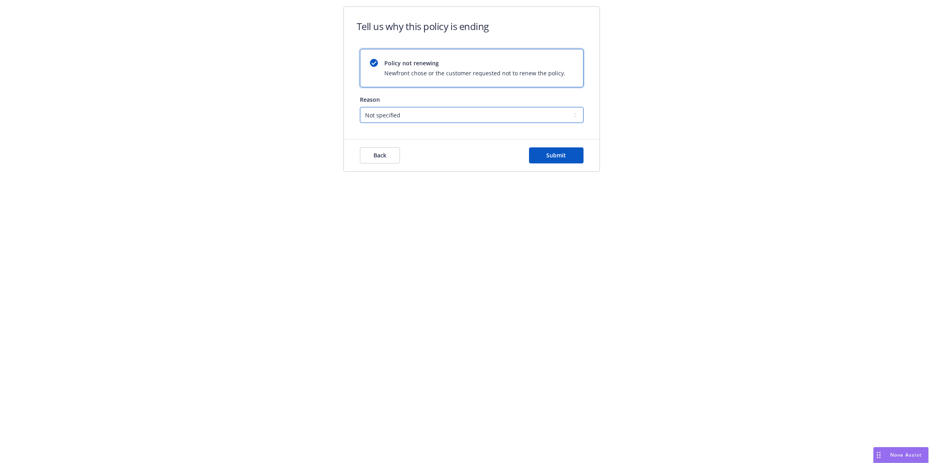
click at [444, 115] on select "Not specified Service Pricing Buyer change M&A, Bankruptcy, or Out of business …" at bounding box center [472, 115] width 224 height 16
select select "Program consolidation"
click at [360, 107] on select "Not specified Service Pricing Buyer change M&A, Bankruptcy, or Out of business …" at bounding box center [472, 115] width 224 height 16
click at [561, 156] on span "Submit" at bounding box center [556, 155] width 20 height 8
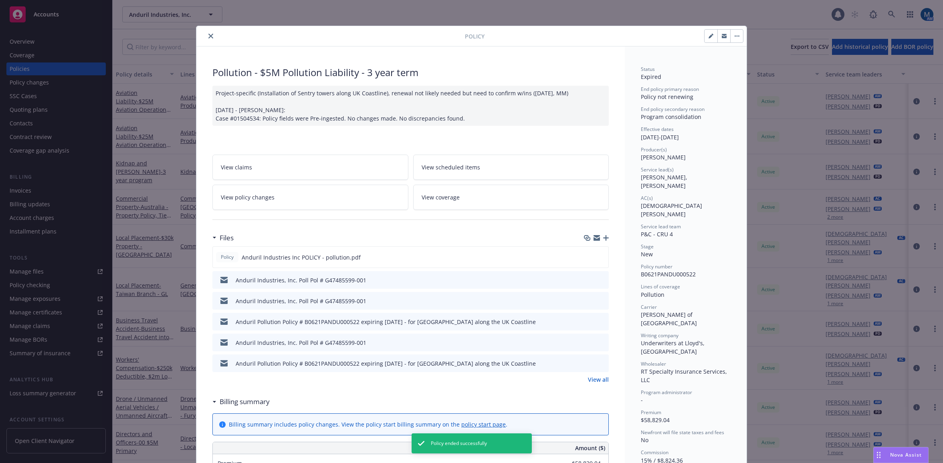
scroll to position [24, 0]
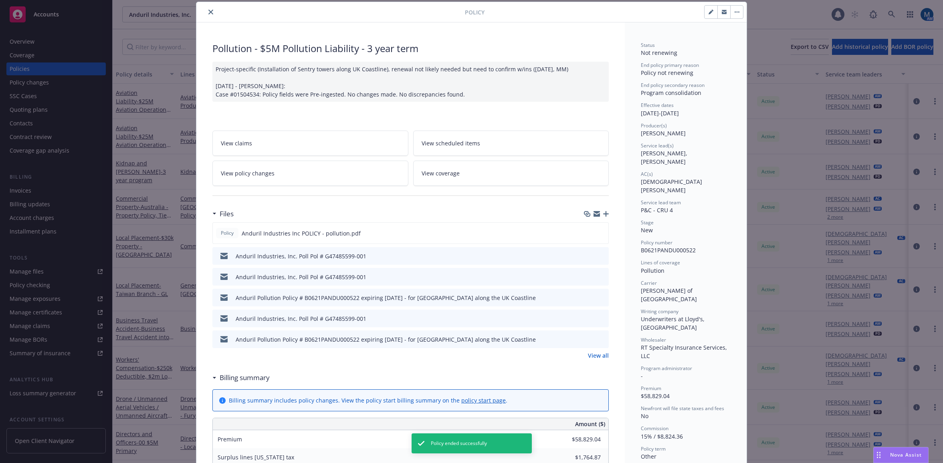
click at [208, 11] on icon "close" at bounding box center [210, 12] width 5 height 5
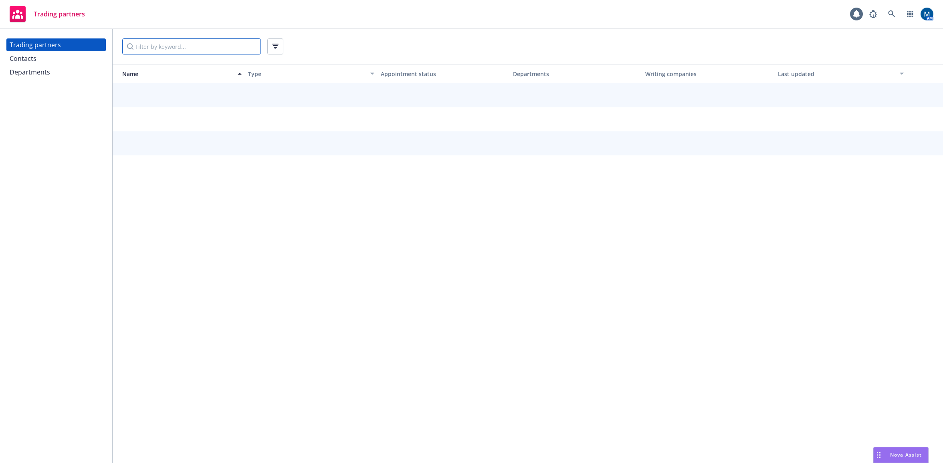
click at [163, 47] on input "Filter by keyword..." at bounding box center [191, 46] width 139 height 16
type input "nsm"
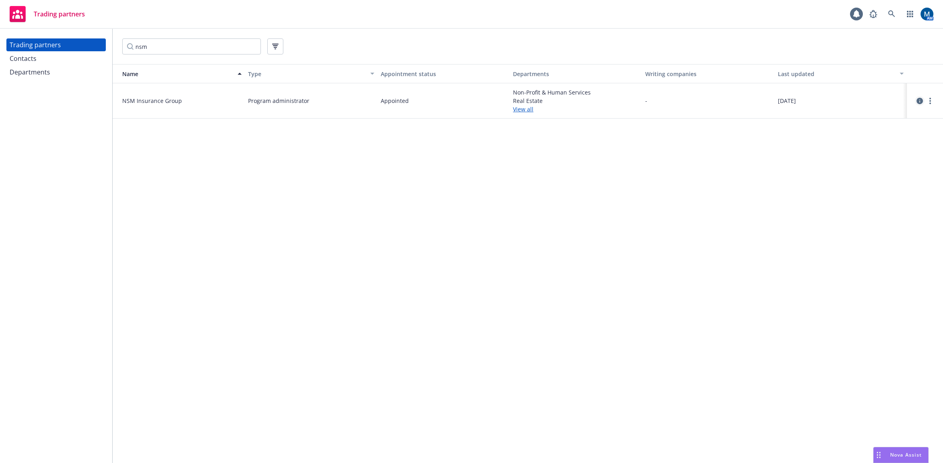
click at [921, 101] on icon "circleInformation" at bounding box center [919, 101] width 6 height 6
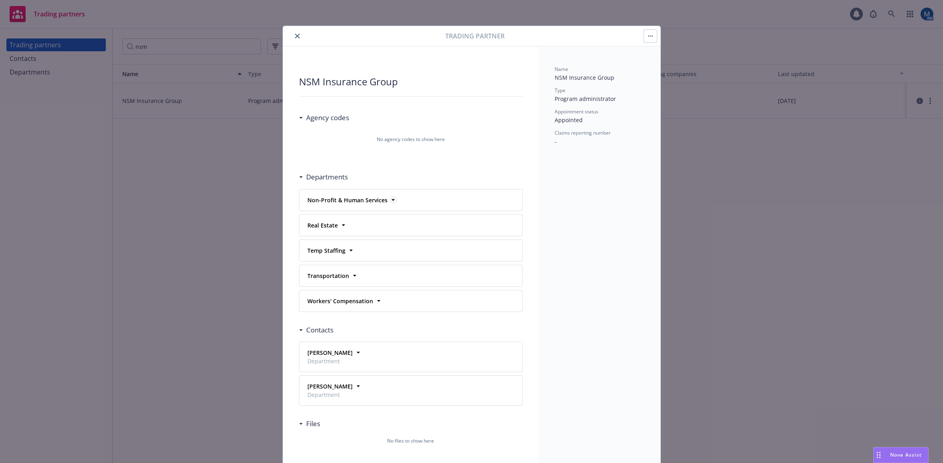
click at [391, 200] on icon at bounding box center [392, 200] width 3 height 2
click at [295, 37] on icon "close" at bounding box center [297, 36] width 5 height 5
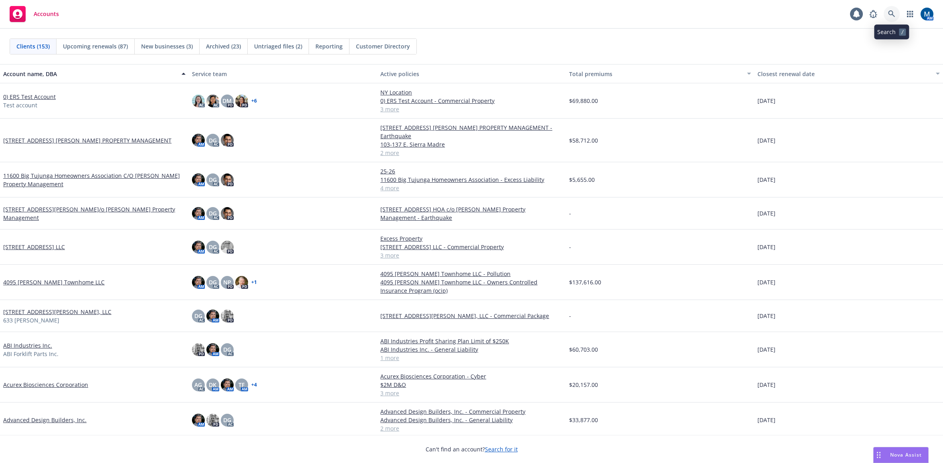
click at [891, 12] on icon at bounding box center [891, 13] width 7 height 7
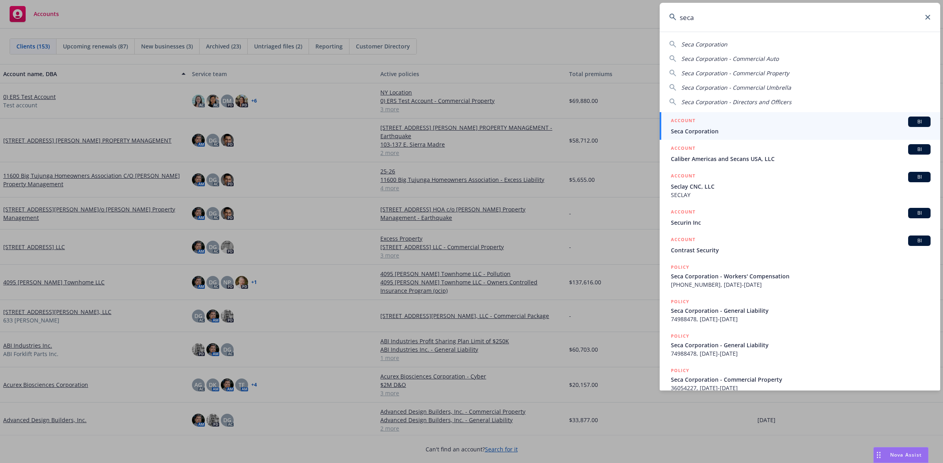
type input "seca"
click at [705, 129] on span "Seca Corporation" at bounding box center [801, 131] width 260 height 8
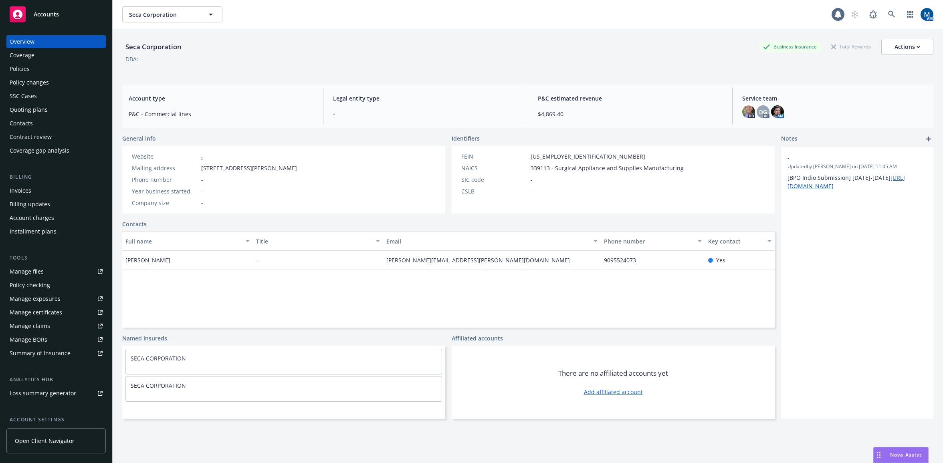
click at [39, 69] on div "Policies" at bounding box center [56, 68] width 93 height 13
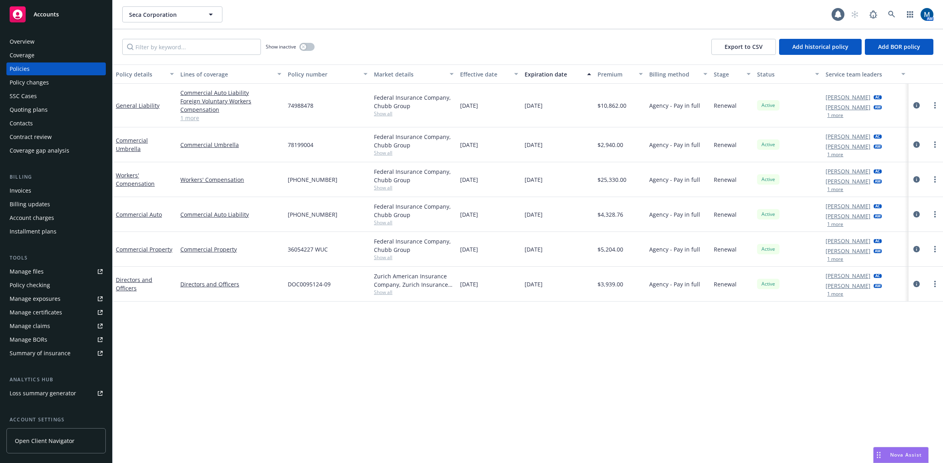
click at [44, 191] on div "Invoices" at bounding box center [56, 190] width 93 height 13
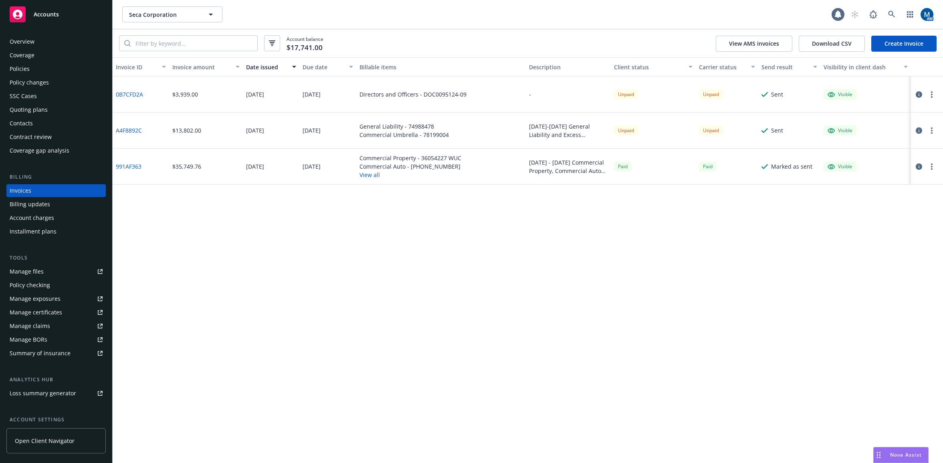
click at [933, 95] on button "button" at bounding box center [932, 95] width 10 height 10
click at [889, 208] on link "Copy logging email" at bounding box center [885, 207] width 102 height 16
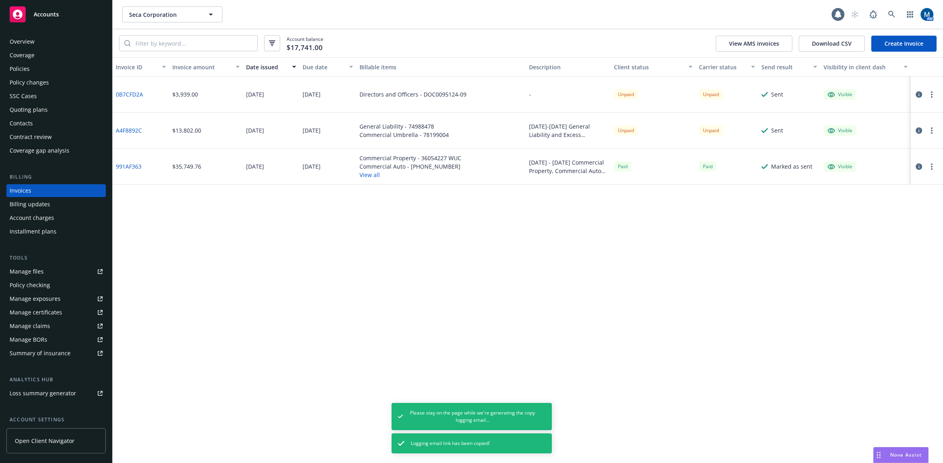
click at [933, 92] on button "button" at bounding box center [932, 95] width 10 height 10
click at [890, 208] on link "Copy logging email" at bounding box center [885, 207] width 102 height 16
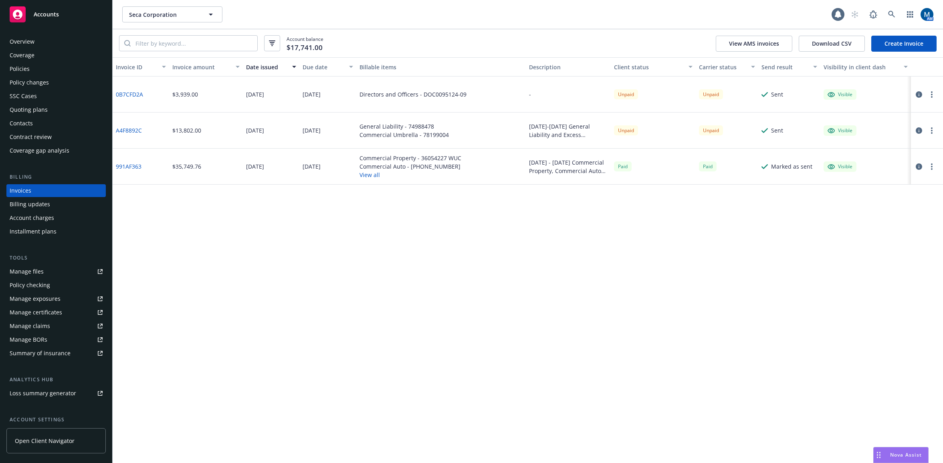
click at [384, 247] on div "Invoice ID Invoice amount Date issued Due date Billable items Description Clien…" at bounding box center [528, 260] width 830 height 406
click at [42, 37] on div "Overview" at bounding box center [56, 41] width 93 height 13
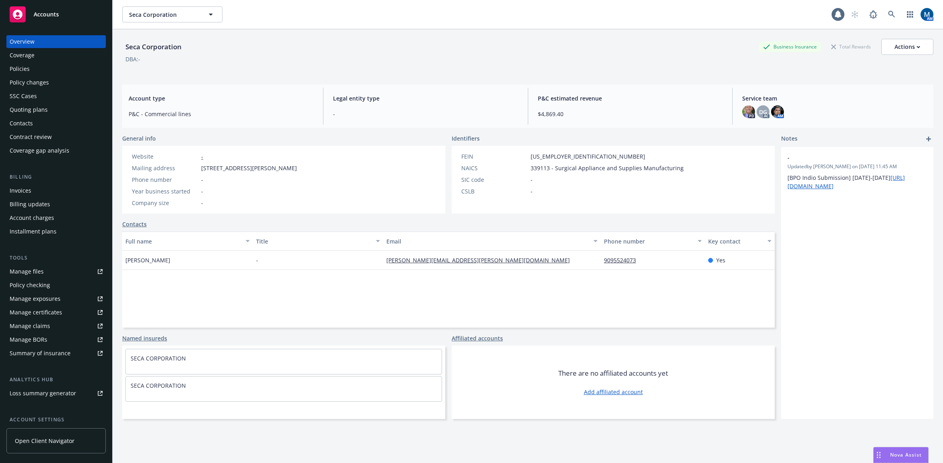
click at [58, 23] on link "Accounts" at bounding box center [55, 14] width 99 height 22
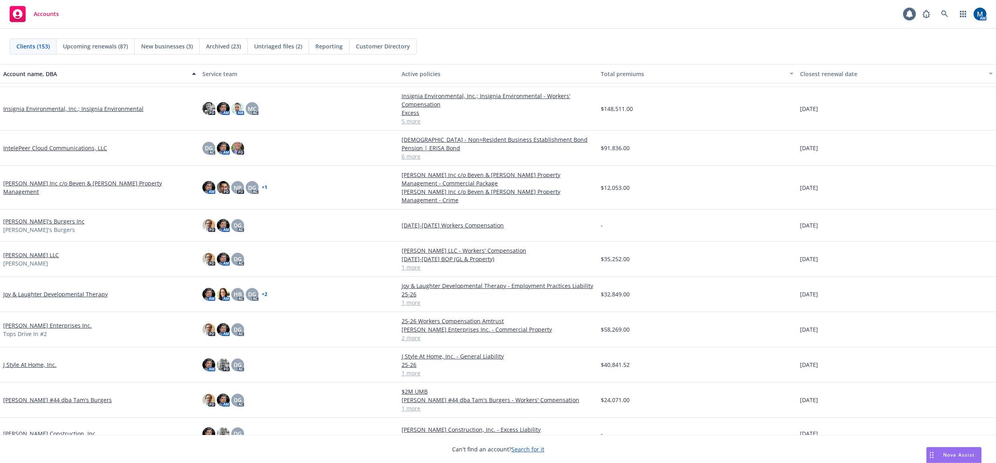
scroll to position [2243, 0]
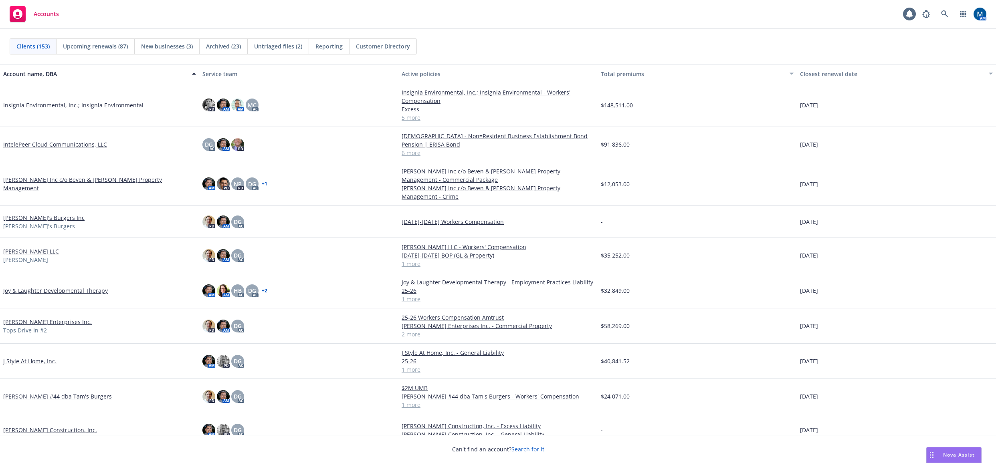
click at [34, 357] on link "J Style At Home, Inc." at bounding box center [29, 361] width 53 height 8
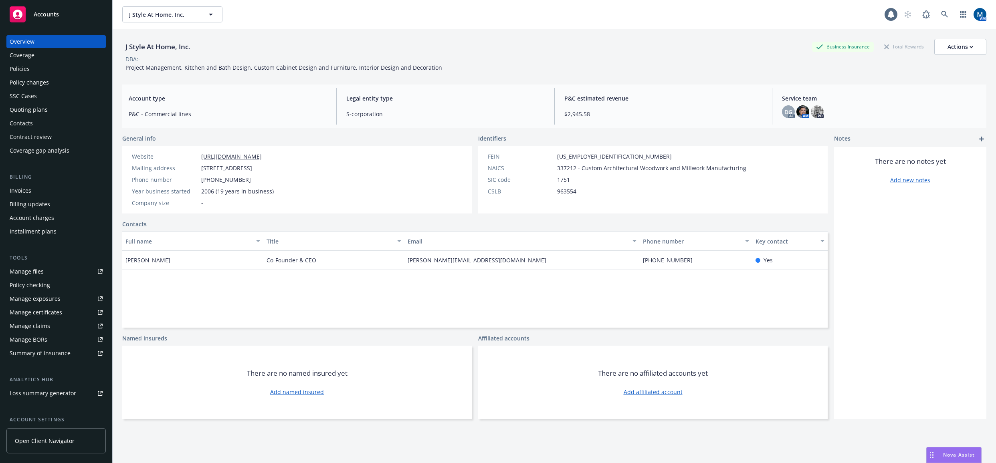
click at [67, 69] on div "Policies" at bounding box center [56, 68] width 93 height 13
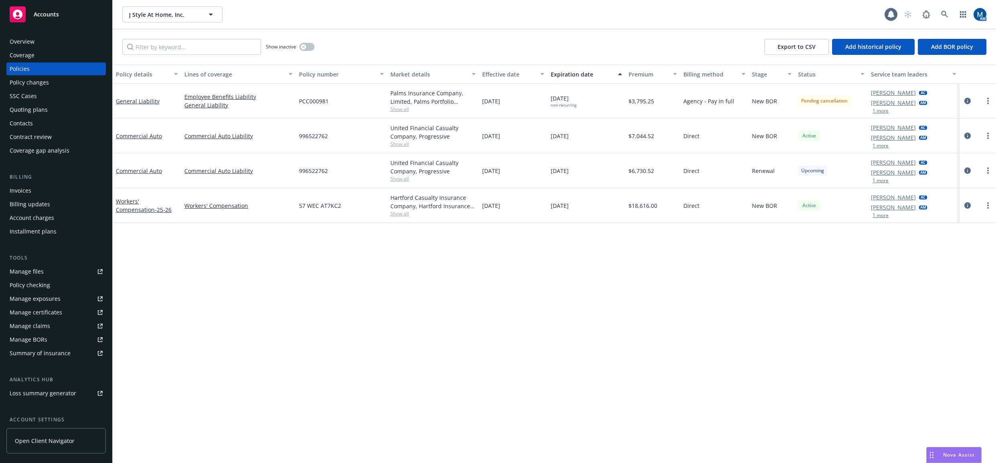
click at [46, 109] on div "Quoting plans" at bounding box center [29, 109] width 38 height 13
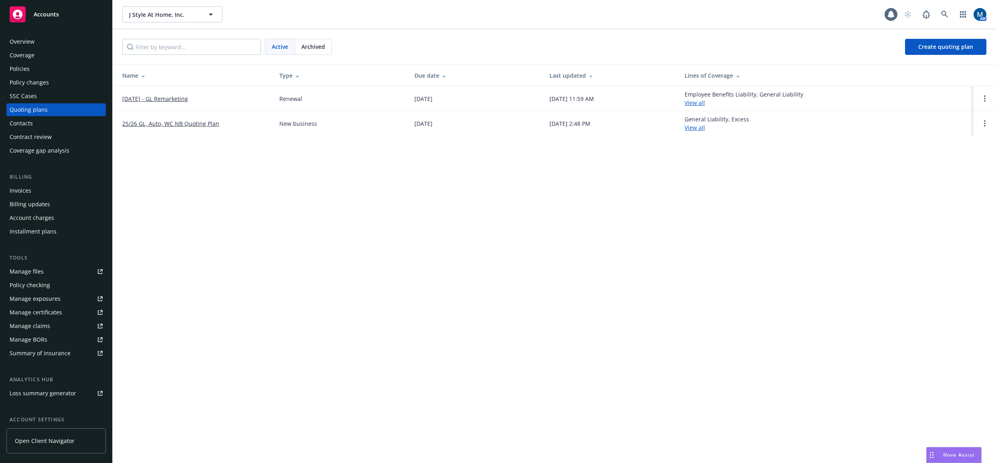
click at [56, 9] on div "Accounts" at bounding box center [56, 14] width 93 height 16
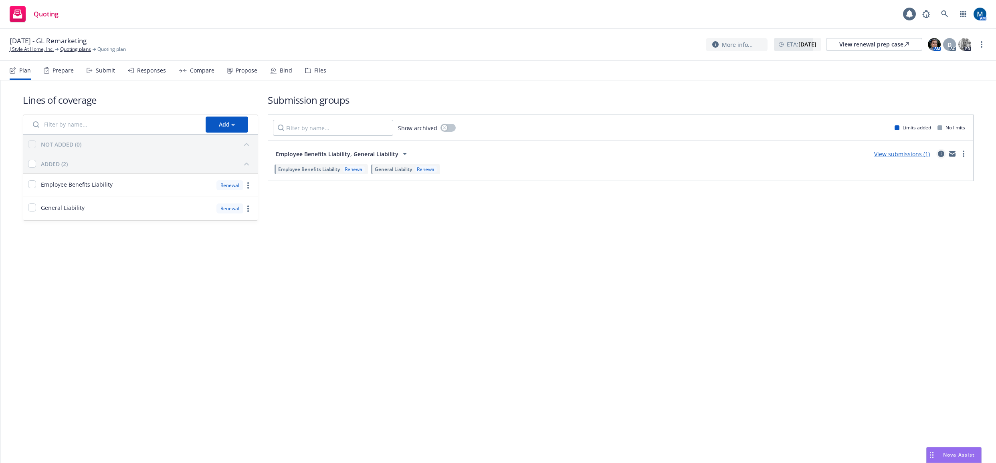
click at [938, 153] on icon "circleInformation" at bounding box center [940, 154] width 6 height 6
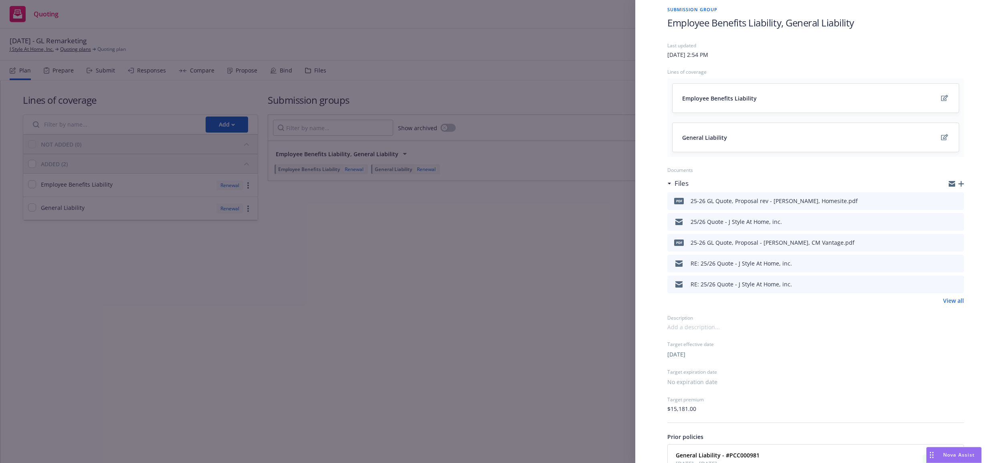
scroll to position [92, 0]
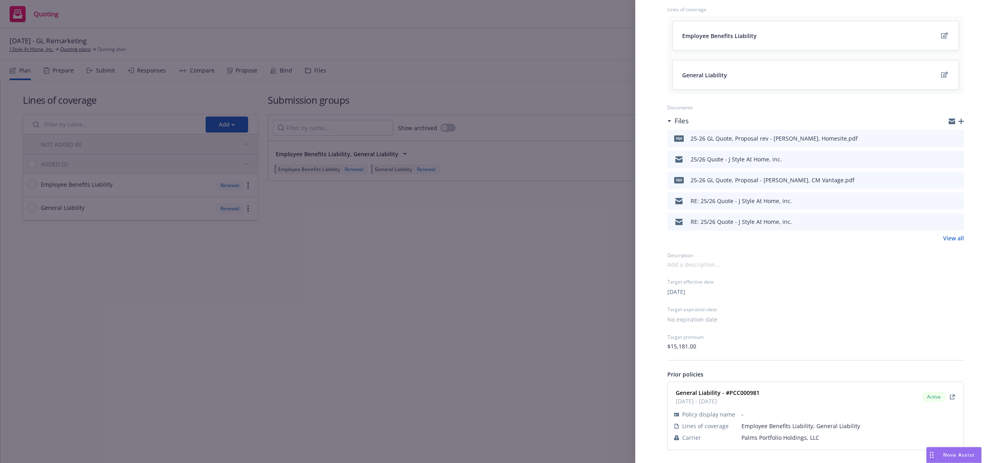
click at [685, 292] on span "[DATE]" at bounding box center [676, 292] width 18 height 8
select select "July"
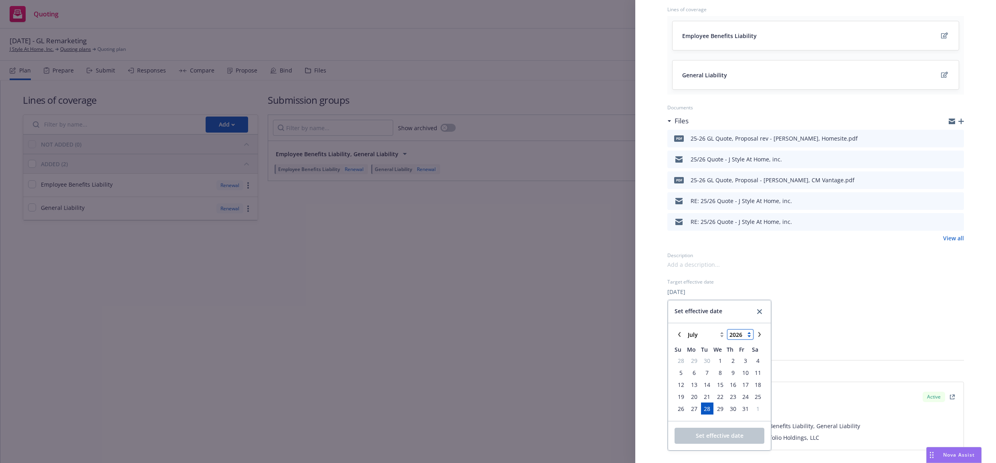
click at [749, 337] on select "2125 2124 2123 2122 2121 2120 2119 2118 2117 2116 2115 2114 2113 2112 2111 2110…" at bounding box center [740, 335] width 26 height 10
select select "2025"
click at [727, 330] on select "2125 2124 2123 2122 2121 2120 2119 2118 2117 2116 2115 2114 2113 2112 2111 2110…" at bounding box center [740, 335] width 26 height 10
click at [758, 335] on icon "chevronRight" at bounding box center [759, 334] width 5 height 5
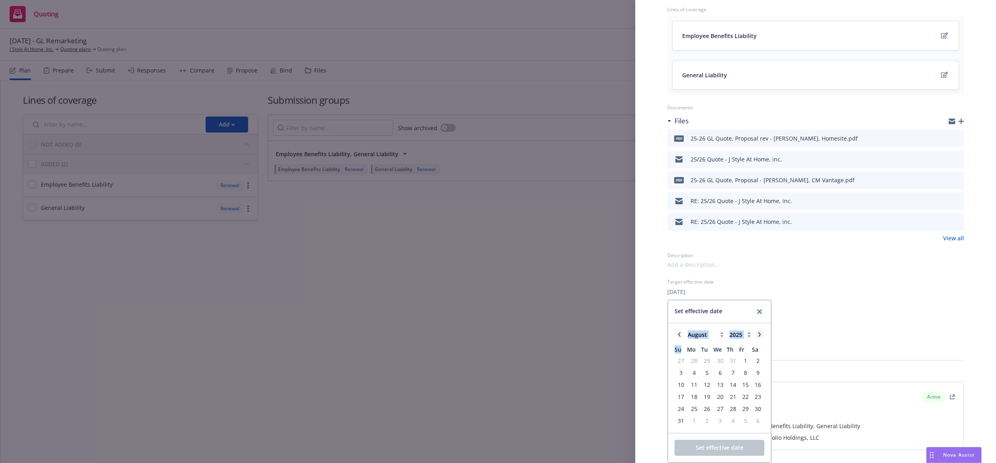
select select "September"
click at [707, 397] on span "23" at bounding box center [706, 397] width 6 height 8
click at [728, 436] on span "Set effective date" at bounding box center [719, 436] width 48 height 8
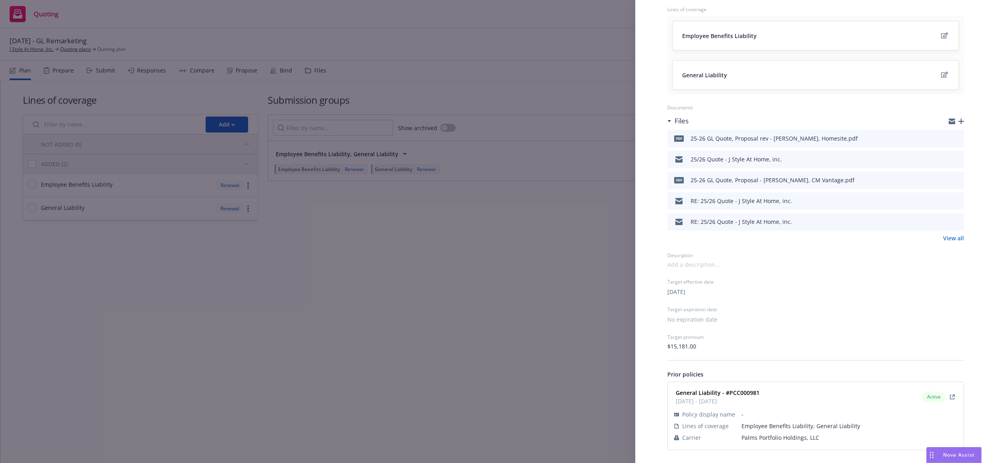
click at [699, 317] on span "No expiration date" at bounding box center [692, 319] width 50 height 8
select select "September"
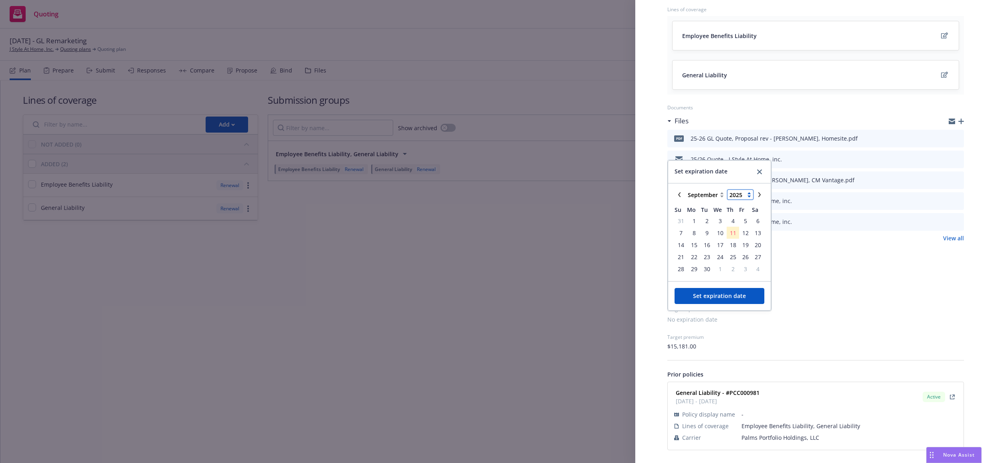
click at [749, 193] on select "2125 2124 2123 2122 2121 2120 2119 2118 2117 2116 2115 2114 2113 2112 2111 2110…" at bounding box center [740, 195] width 26 height 10
select select "2026"
click at [727, 190] on select "2125 2124 2123 2122 2121 2120 2119 2118 2117 2116 2115 2114 2113 2112 2111 2110…" at bounding box center [740, 195] width 26 height 10
click at [717, 258] on span "23" at bounding box center [720, 257] width 6 height 8
click at [718, 294] on span "Set expiration date" at bounding box center [719, 296] width 53 height 8
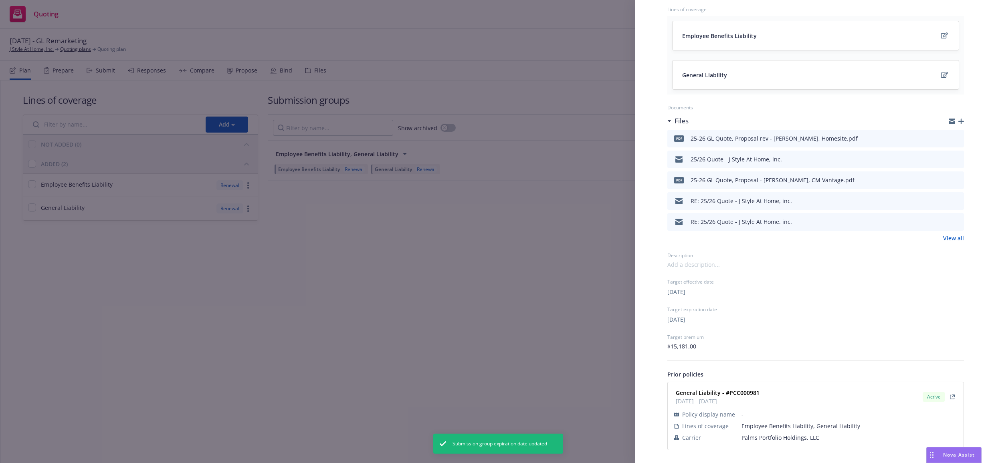
click at [653, 327] on div "Submission group Employee Benefits Liability, General Liability Last updated [D…" at bounding box center [815, 197] width 361 height 532
click at [537, 352] on div "Submission group Employee Benefits Liability, General Liability Last updated [D…" at bounding box center [498, 231] width 996 height 463
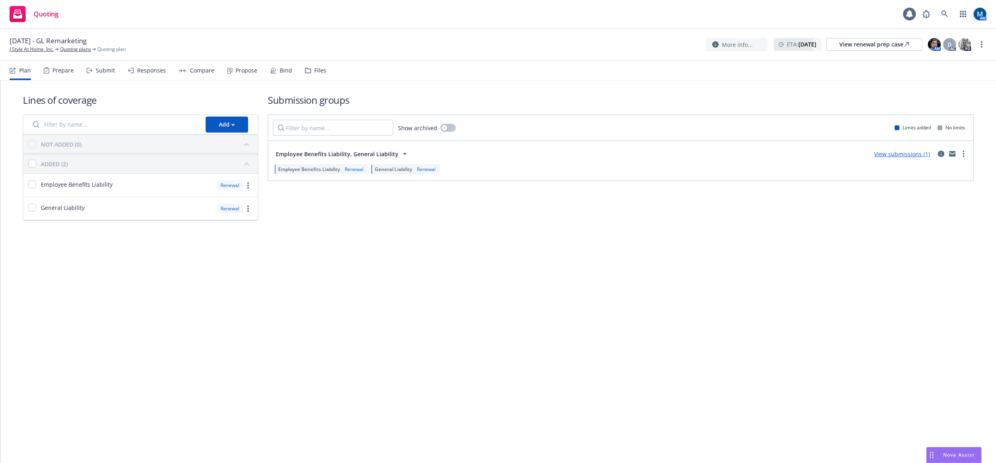
click at [90, 70] on icon at bounding box center [90, 71] width 6 height 6
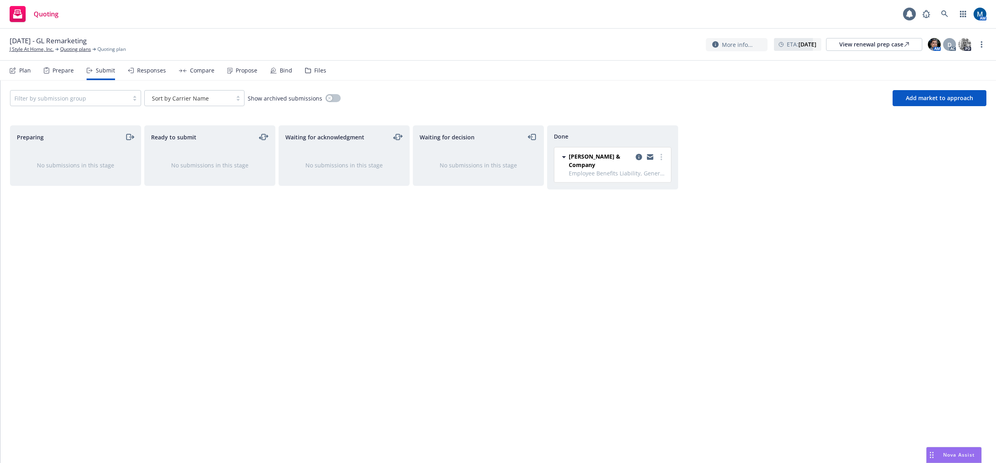
drag, startPoint x: 626, startPoint y: 266, endPoint x: 623, endPoint y: 260, distance: 6.5
click at [626, 266] on div "Done [PERSON_NAME] & Company Employee Benefits Liability, General Liability [DA…" at bounding box center [612, 285] width 131 height 321
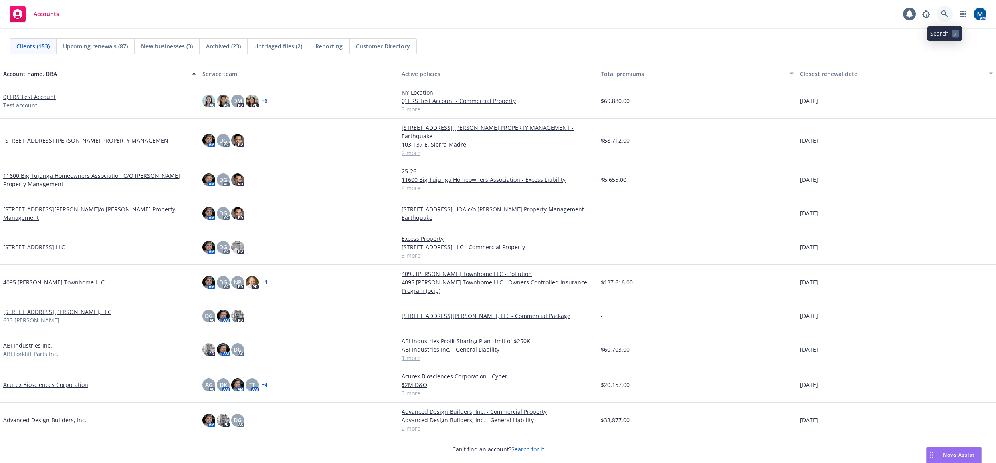
click at [943, 14] on icon at bounding box center [944, 13] width 7 height 7
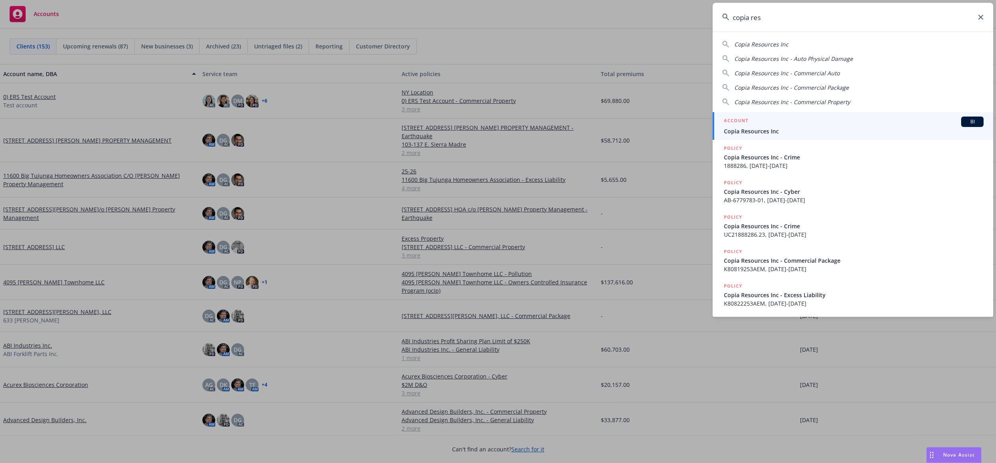
type input "copia res"
click at [779, 122] on div "ACCOUNT BI" at bounding box center [853, 122] width 260 height 10
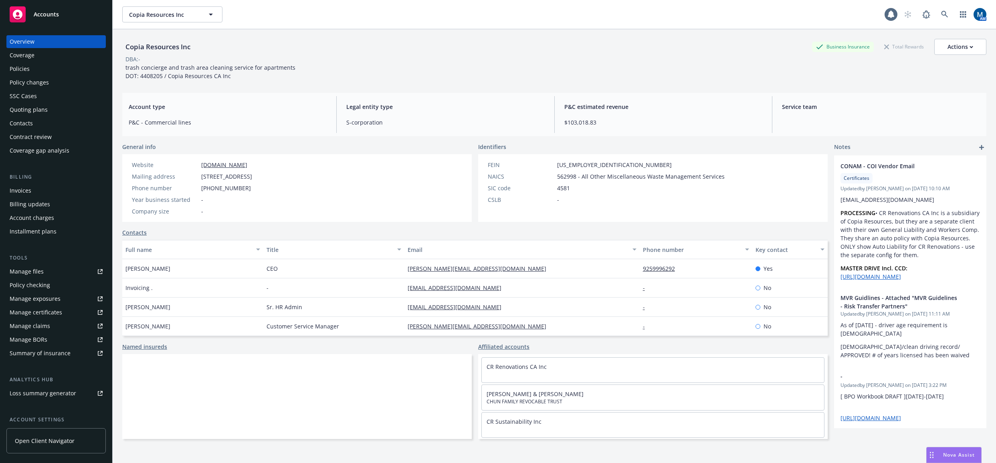
click at [38, 70] on div "Policies" at bounding box center [56, 68] width 93 height 13
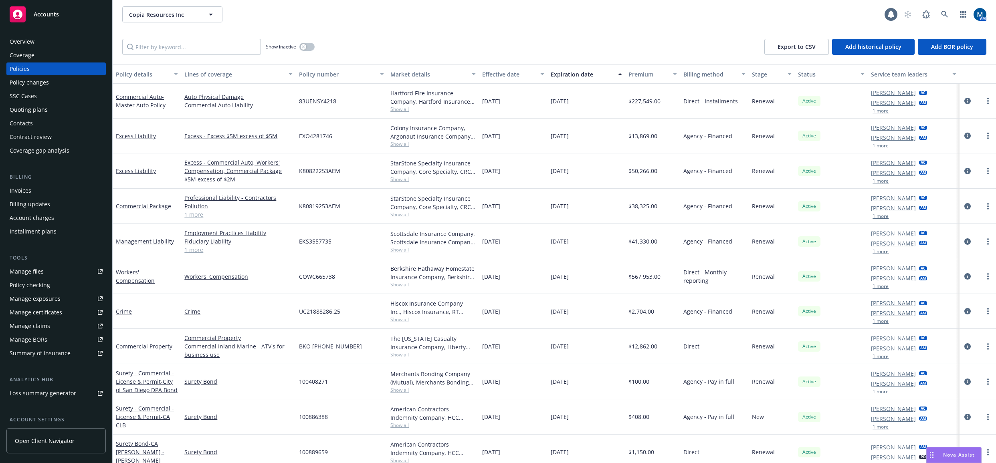
scroll to position [40, 0]
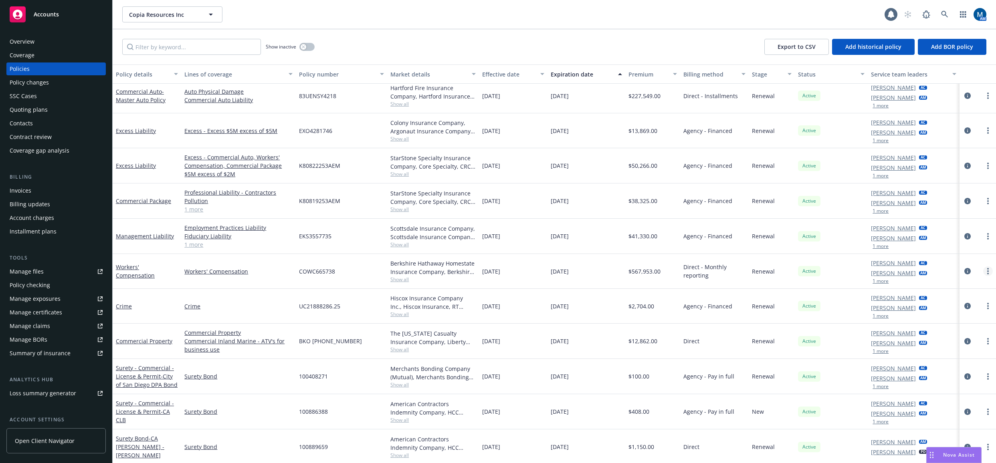
click at [983, 273] on link "more" at bounding box center [988, 271] width 10 height 10
drag, startPoint x: 947, startPoint y: 383, endPoint x: 967, endPoint y: 350, distance: 38.6
click at [947, 383] on link "Copy logging email" at bounding box center [939, 384] width 94 height 16
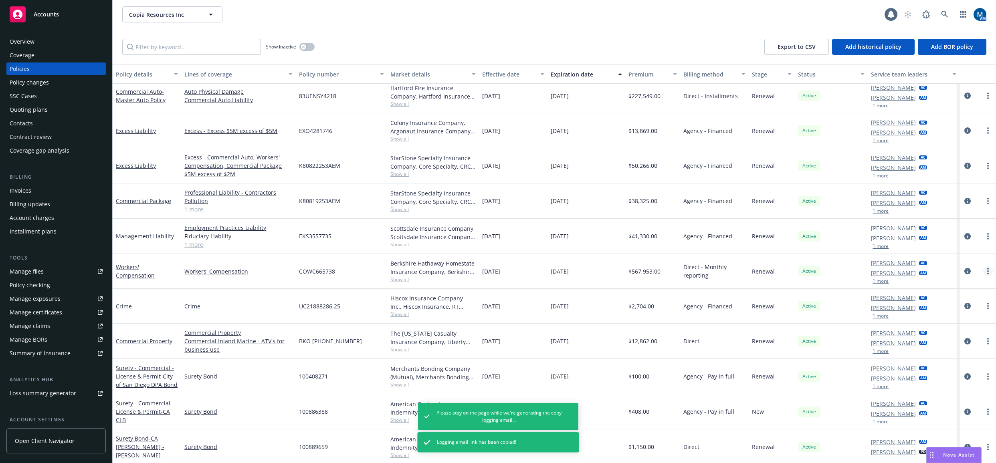
click at [987, 270] on icon "more" at bounding box center [988, 271] width 2 height 6
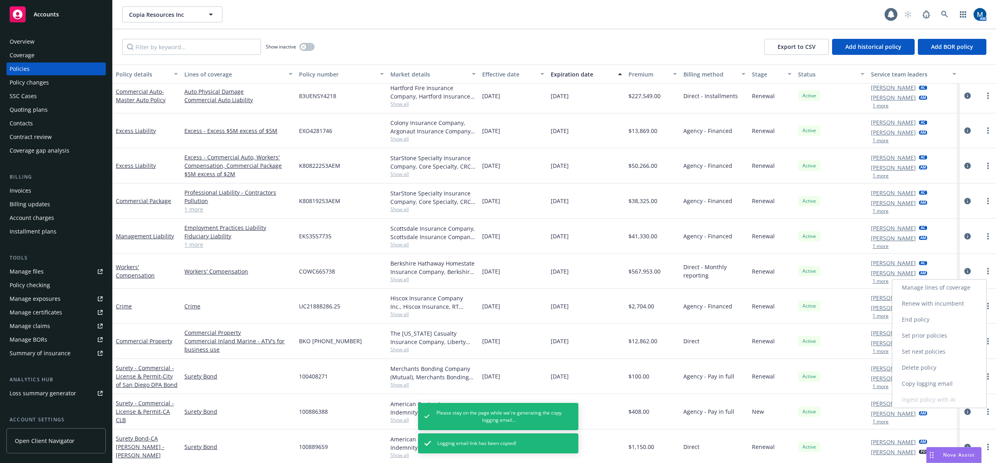
drag, startPoint x: 941, startPoint y: 382, endPoint x: 984, endPoint y: 357, distance: 49.6
click at [942, 382] on link "Copy logging email" at bounding box center [939, 384] width 94 height 16
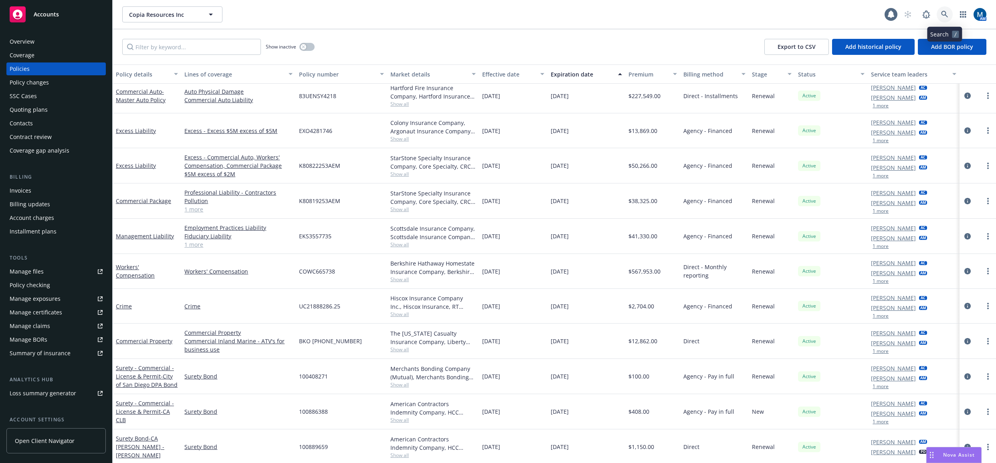
click at [949, 13] on link at bounding box center [944, 14] width 16 height 16
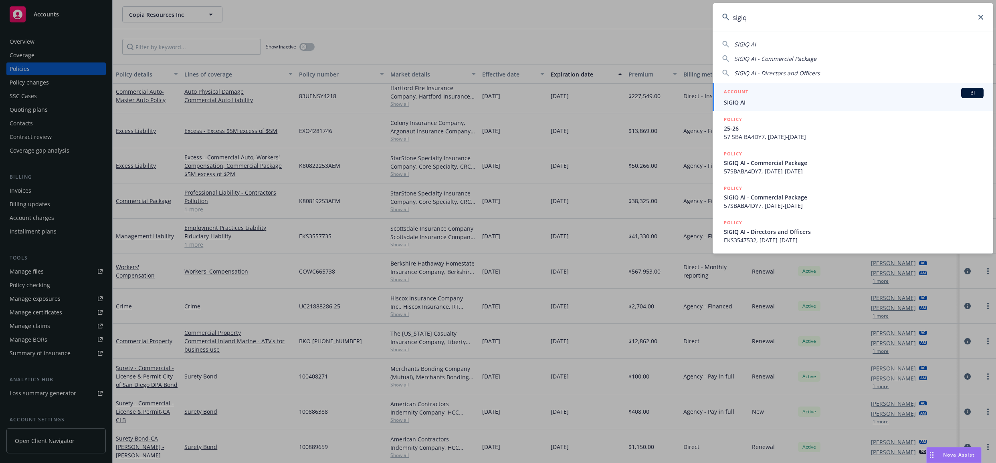
type input "sigiq"
click at [770, 100] on span "SIGIQ AI" at bounding box center [853, 102] width 260 height 8
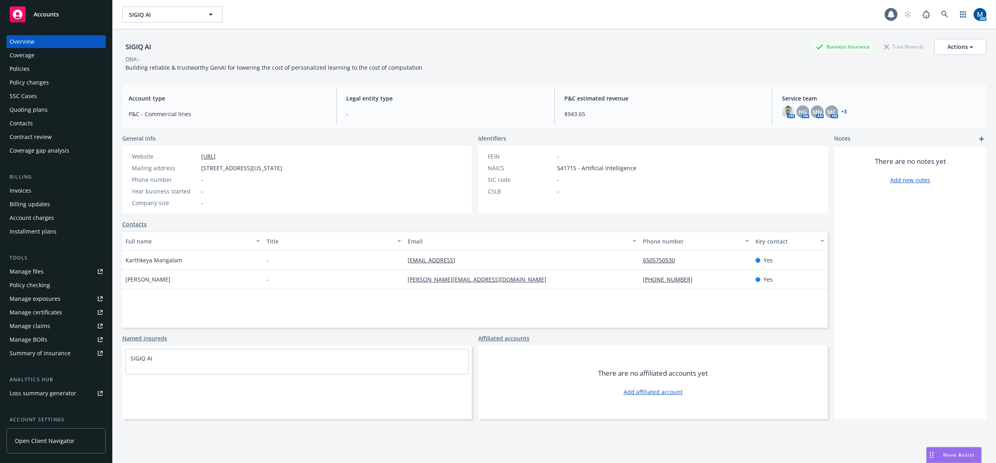
scroll to position [73, 0]
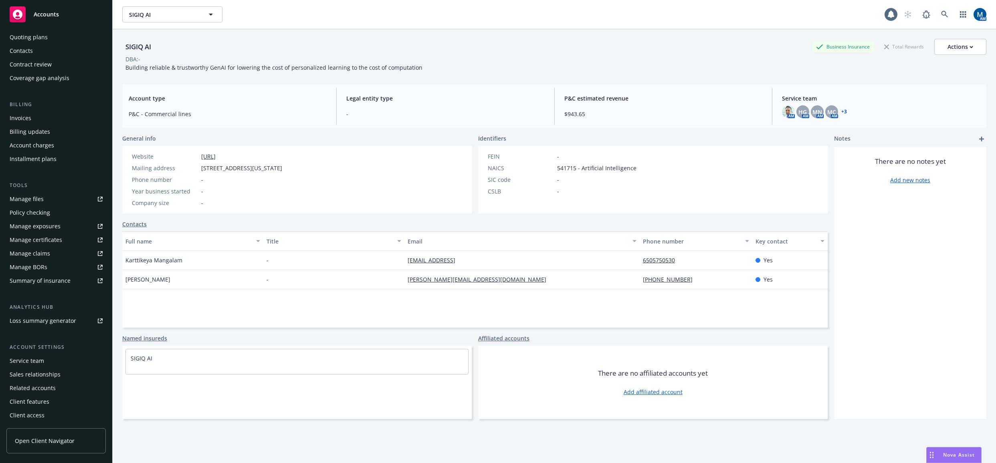
click at [40, 362] on div "Service team" at bounding box center [27, 361] width 34 height 13
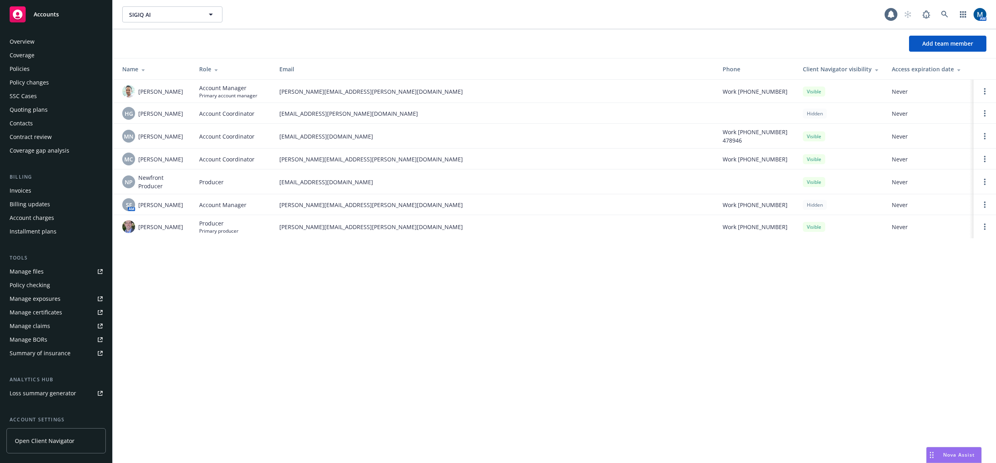
click at [42, 71] on div "Policies" at bounding box center [56, 68] width 93 height 13
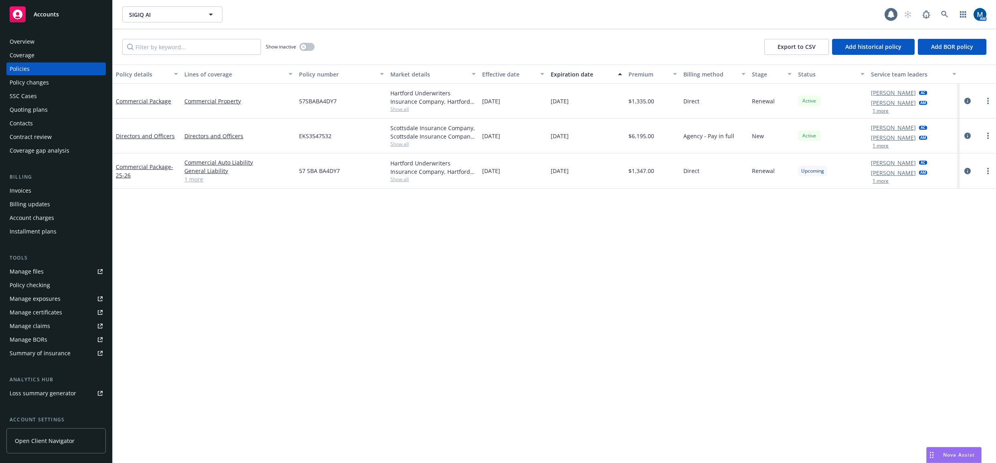
click at [28, 272] on div "Manage files" at bounding box center [27, 271] width 34 height 13
click at [57, 14] on span "Accounts" at bounding box center [46, 14] width 25 height 6
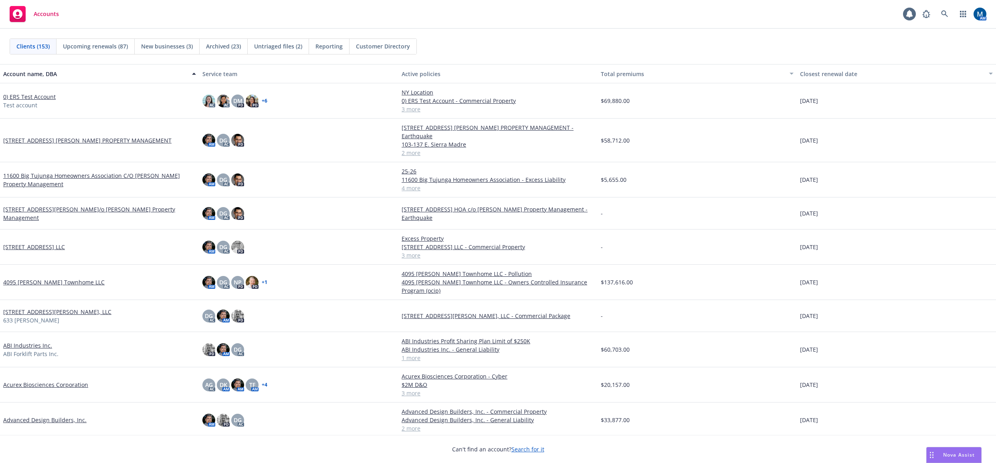
click at [224, 16] on div "Accounts 1 AM" at bounding box center [498, 14] width 996 height 29
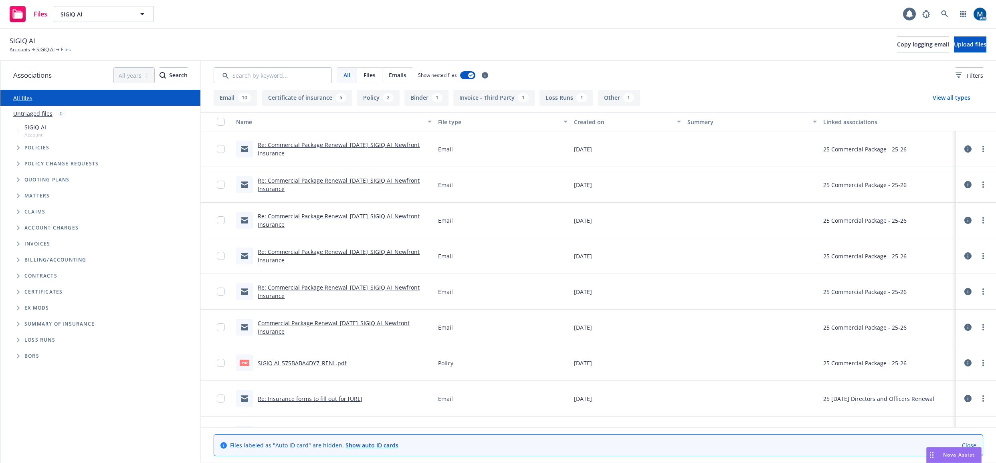
click at [375, 143] on link "Re: Commercial Package Renewal_10-01-2025_SIGIQ AI_Newfront Insurance" at bounding box center [339, 149] width 162 height 16
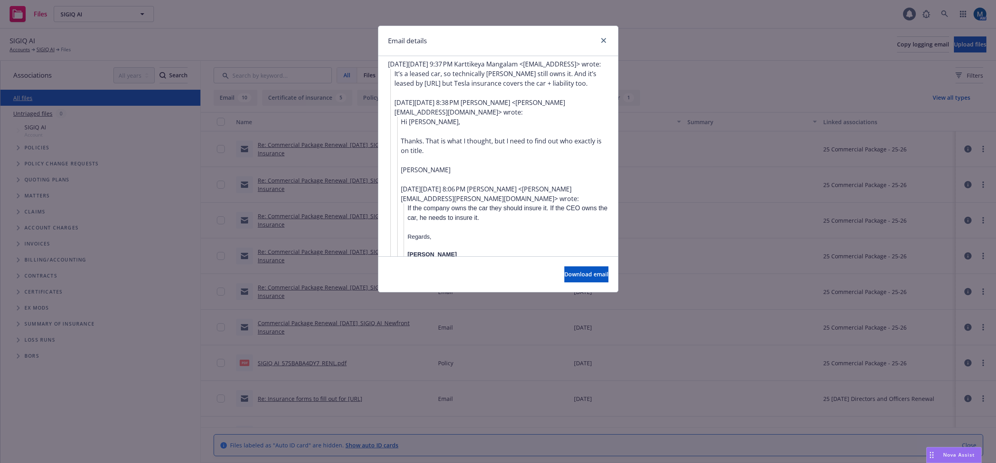
scroll to position [200, 0]
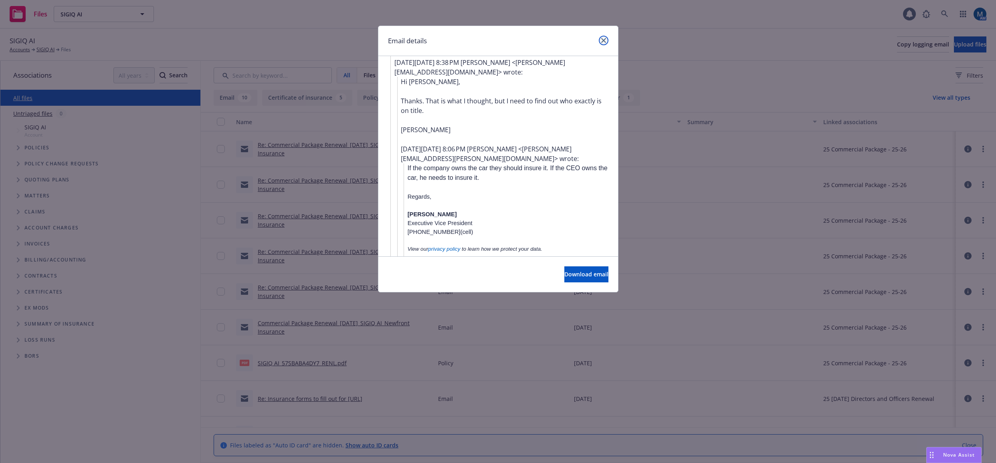
click at [607, 39] on link "close" at bounding box center [604, 41] width 10 height 10
